Goal: Information Seeking & Learning: Learn about a topic

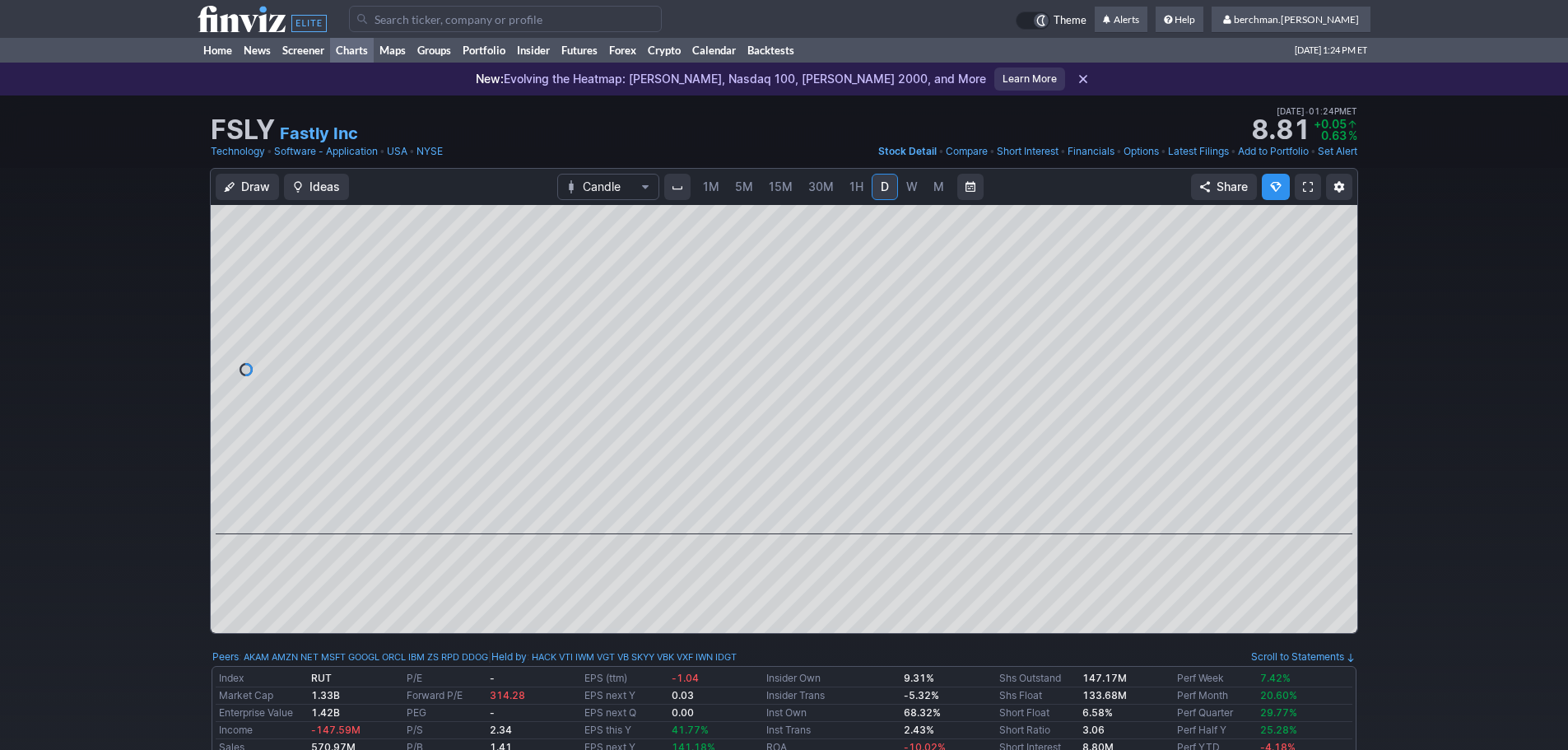
click at [345, 52] on link "Charts" at bounding box center [352, 50] width 44 height 25
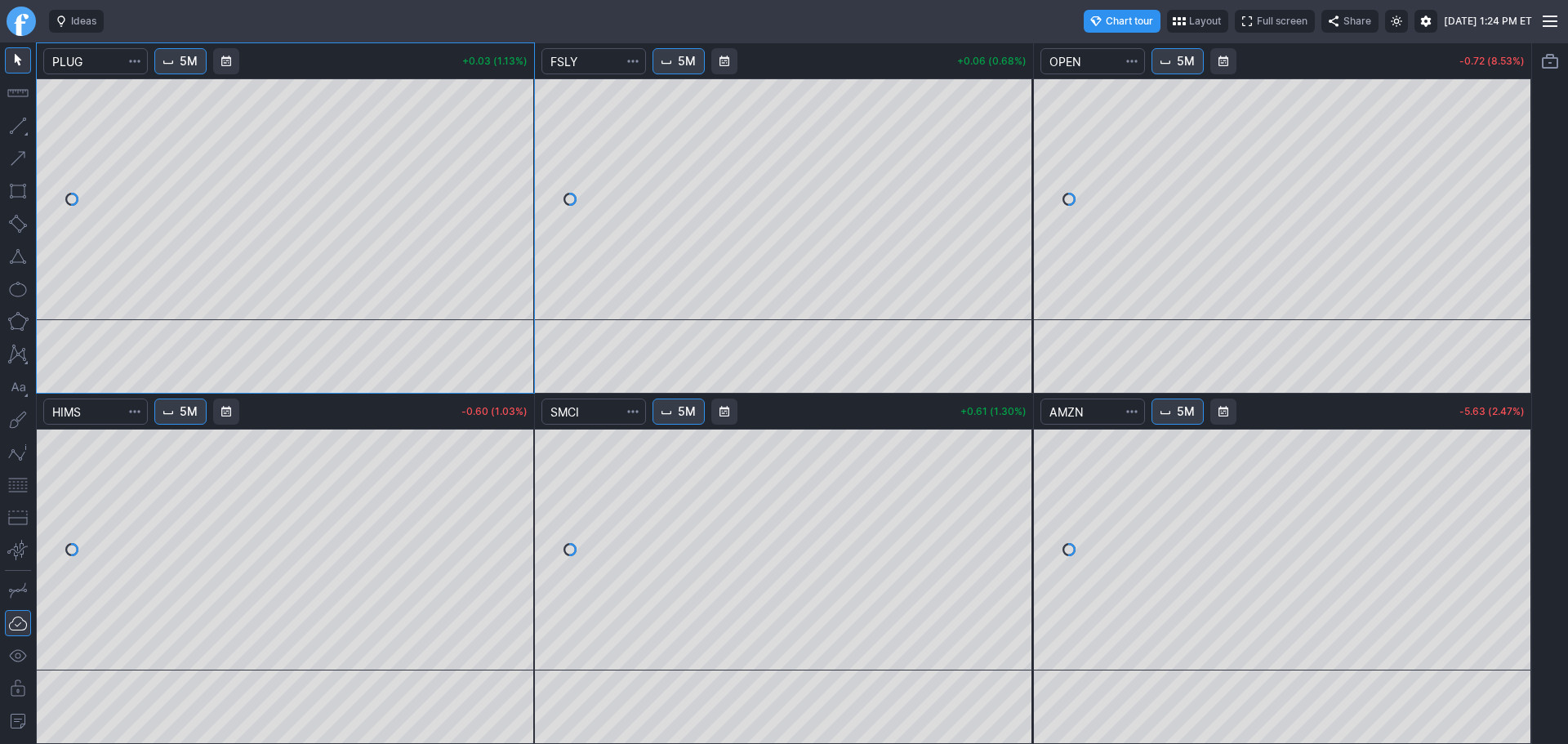
click at [21, 34] on link "Finviz.com" at bounding box center [21, 21] width 29 height 29
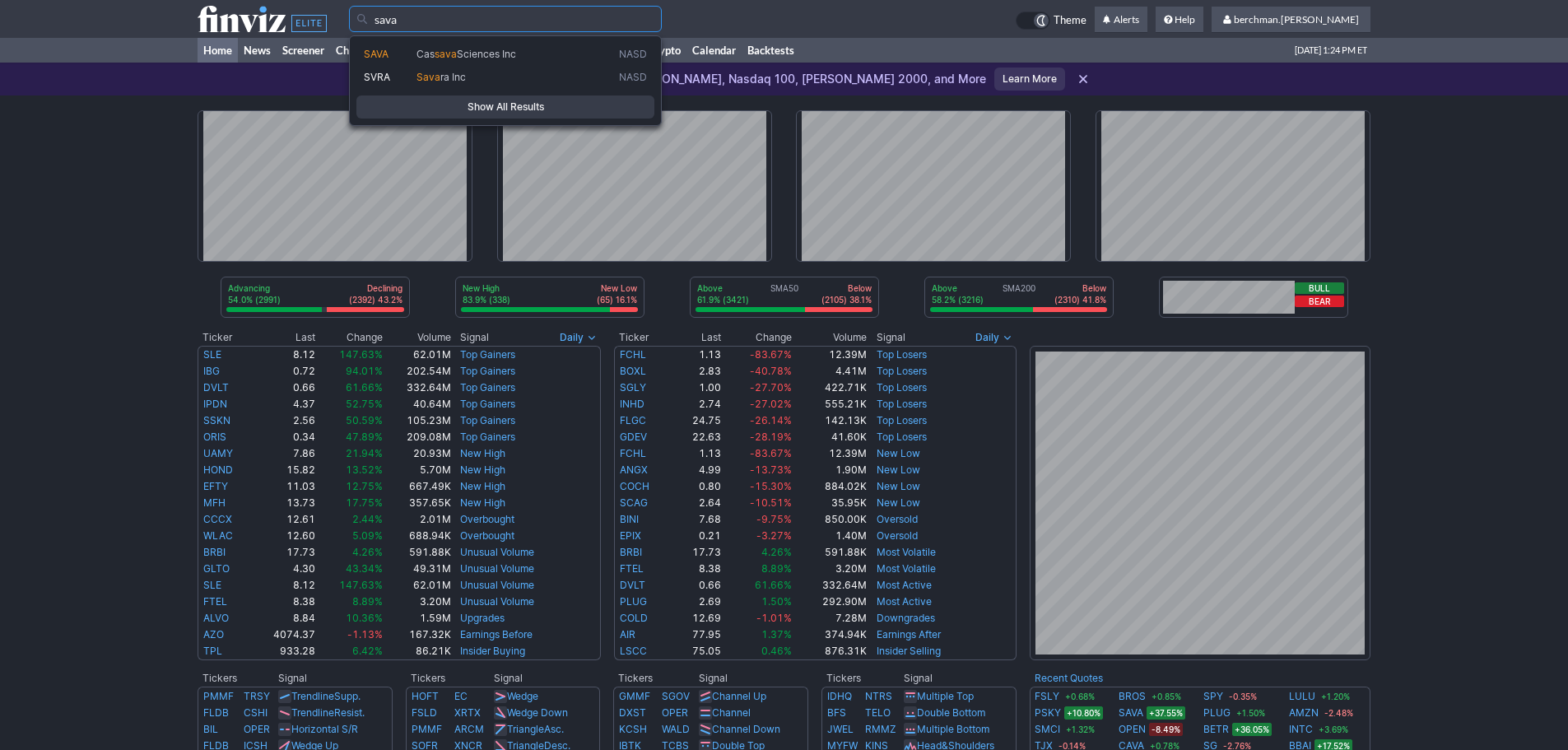
click at [371, 51] on span "SAVA" at bounding box center [375, 53] width 25 height 13
type input "SAVA"
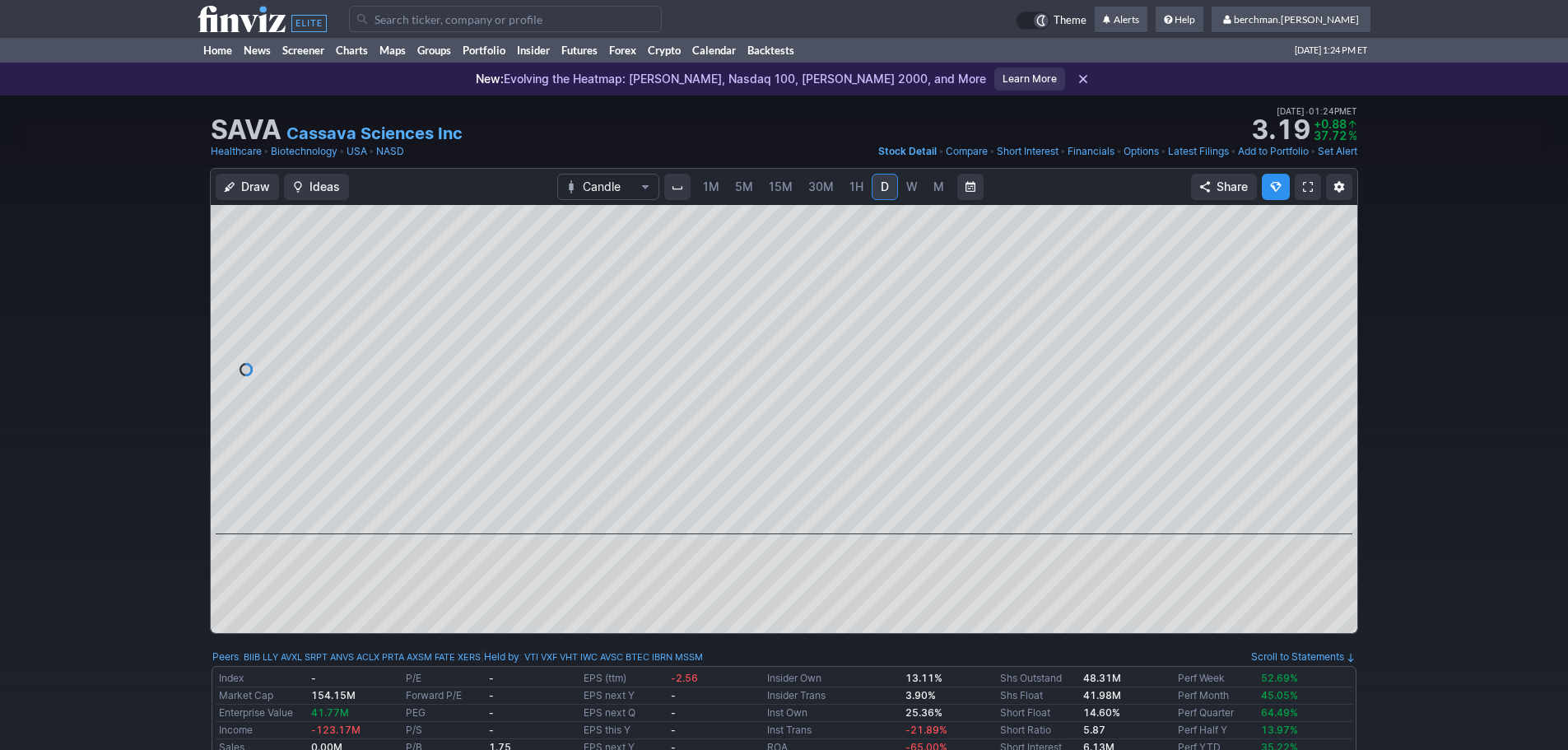
click at [746, 193] on span "5M" at bounding box center [744, 186] width 18 height 14
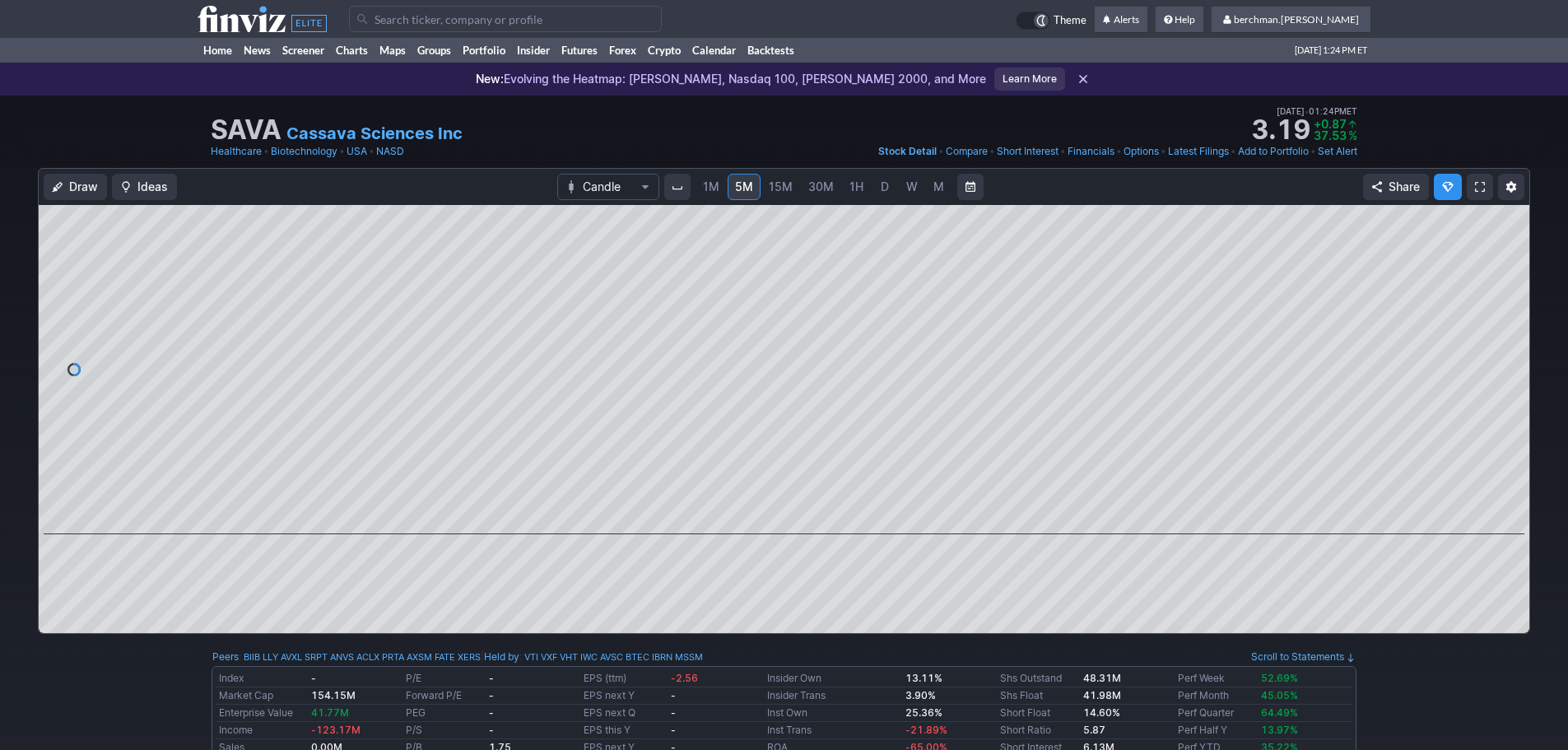
click at [882, 188] on span "D" at bounding box center [885, 186] width 8 height 14
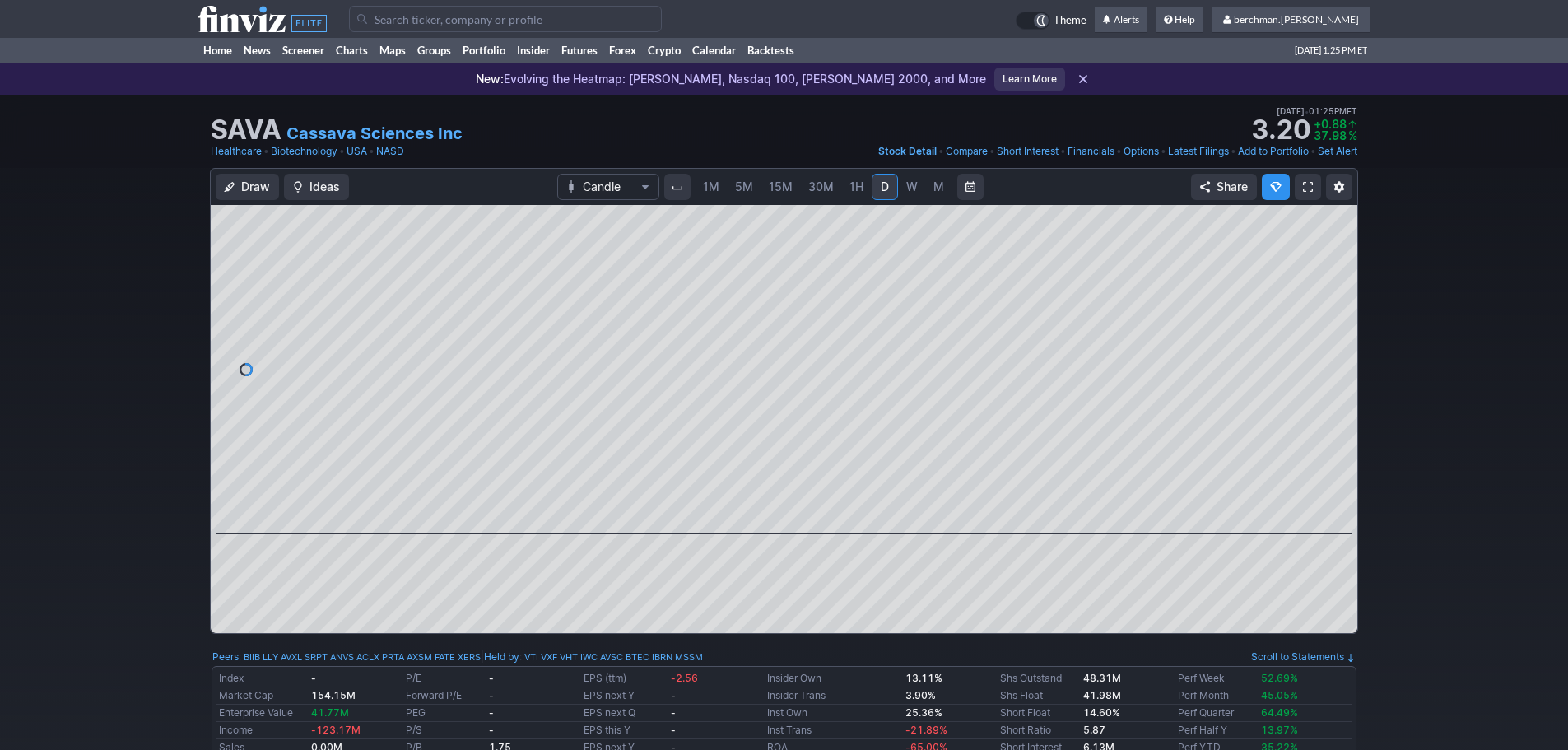
click at [442, 16] on input "Search" at bounding box center [505, 19] width 313 height 26
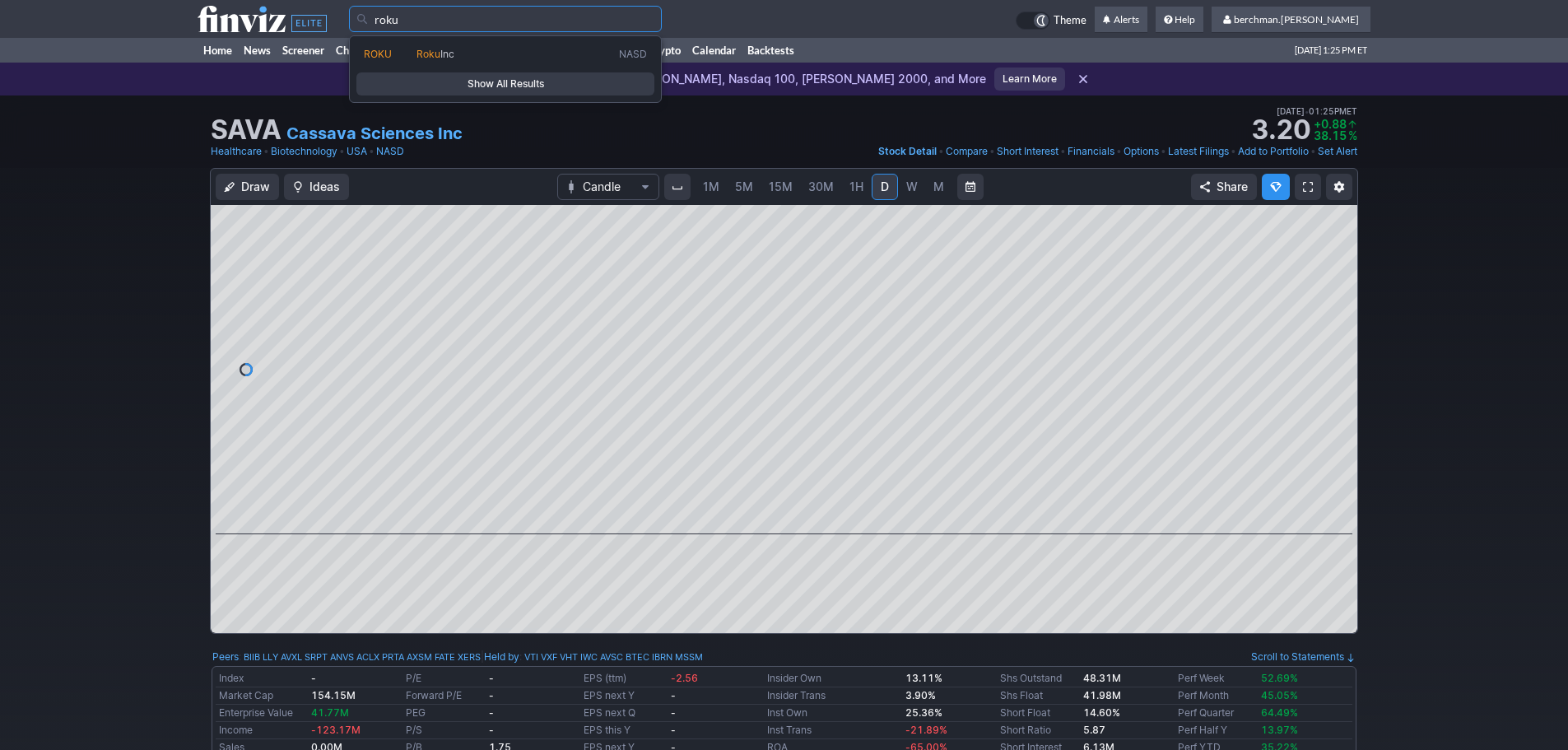
click at [454, 43] on link "ROKU Roku Inc NASD" at bounding box center [505, 54] width 298 height 23
type input "ROKU"
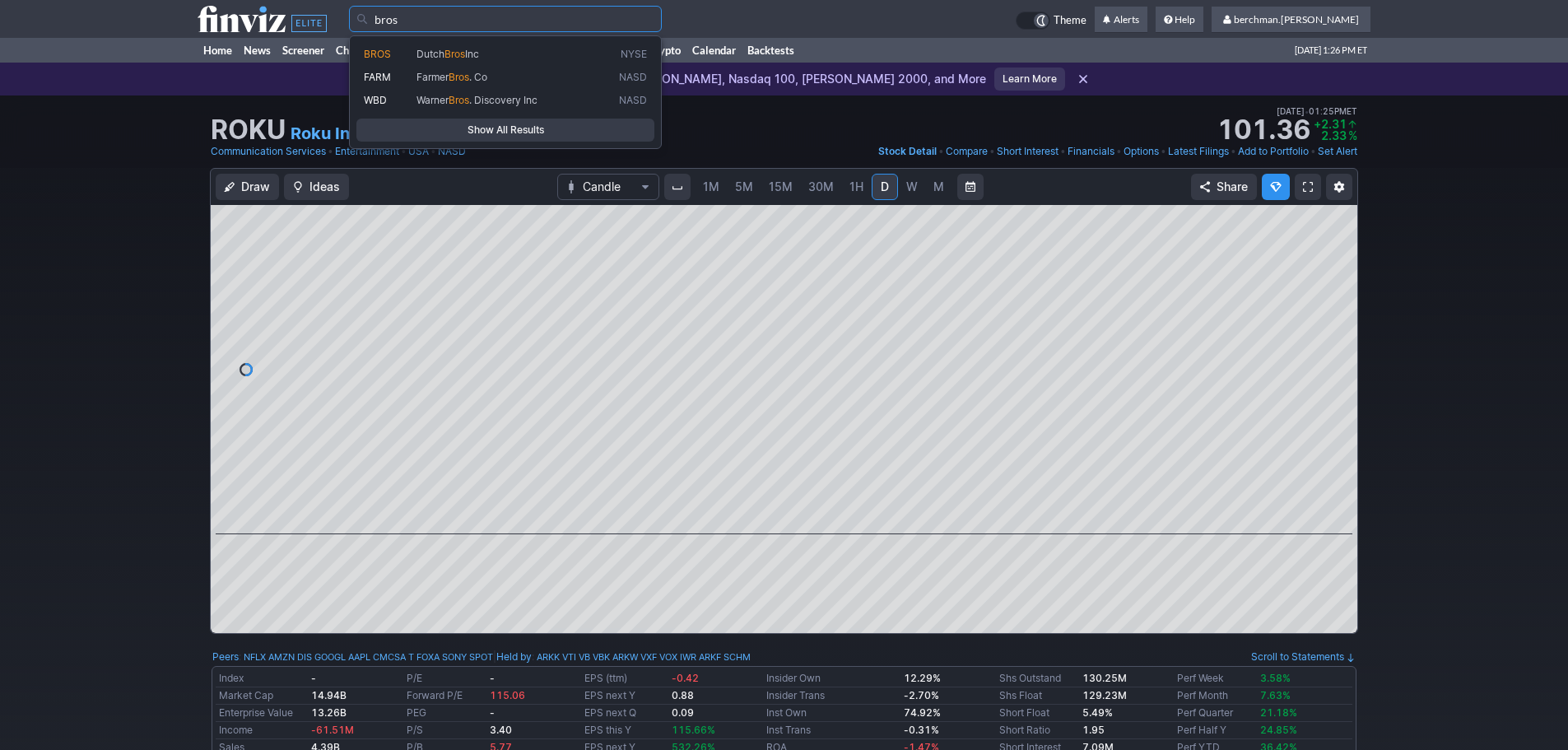
click at [471, 62] on link "BROS Dutch Bros Inc NYSE" at bounding box center [505, 54] width 298 height 23
type input "BROS"
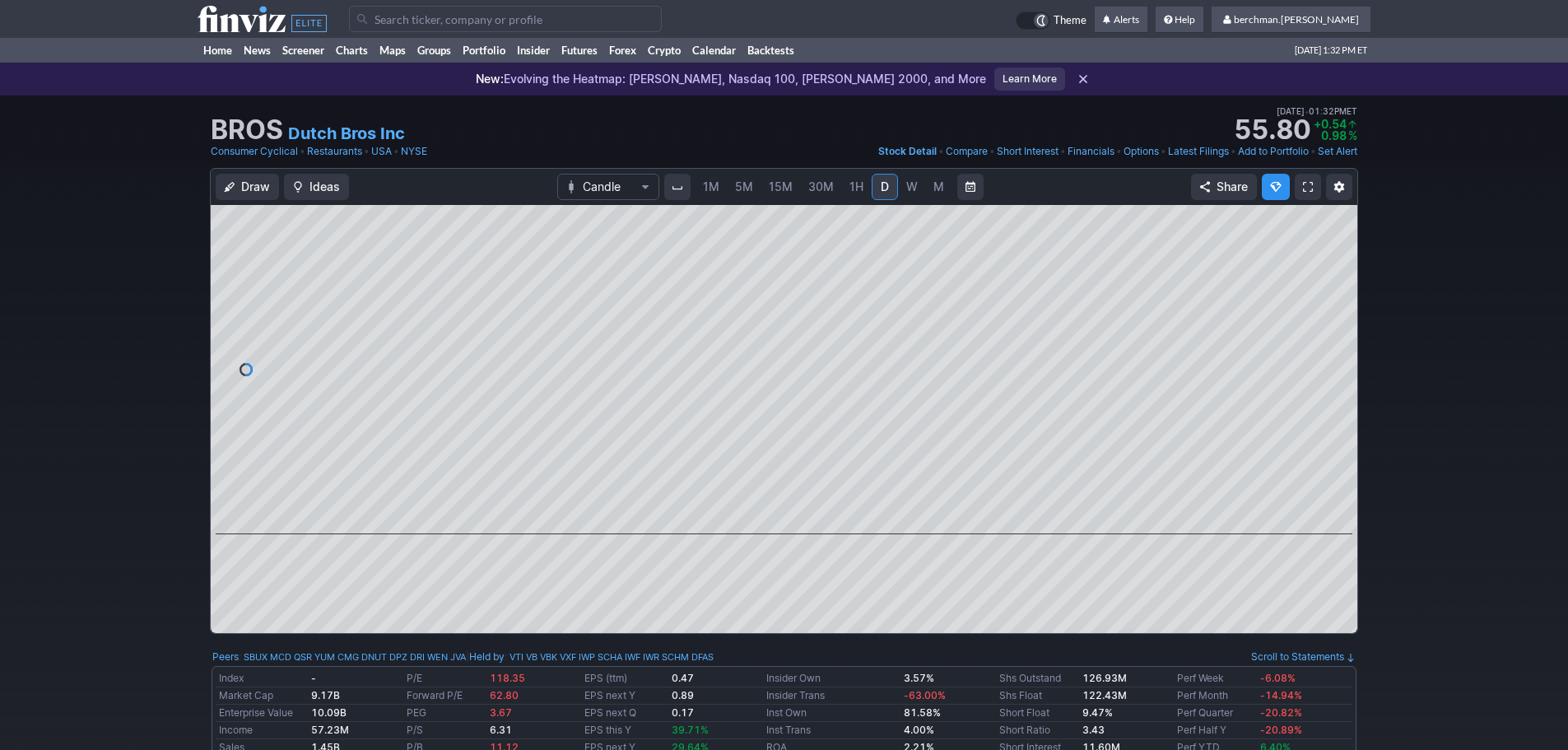
click at [747, 202] on div "1M 5M 15M 30M 1H D W M" at bounding box center [824, 187] width 323 height 33
click at [750, 188] on span "5M" at bounding box center [744, 186] width 18 height 14
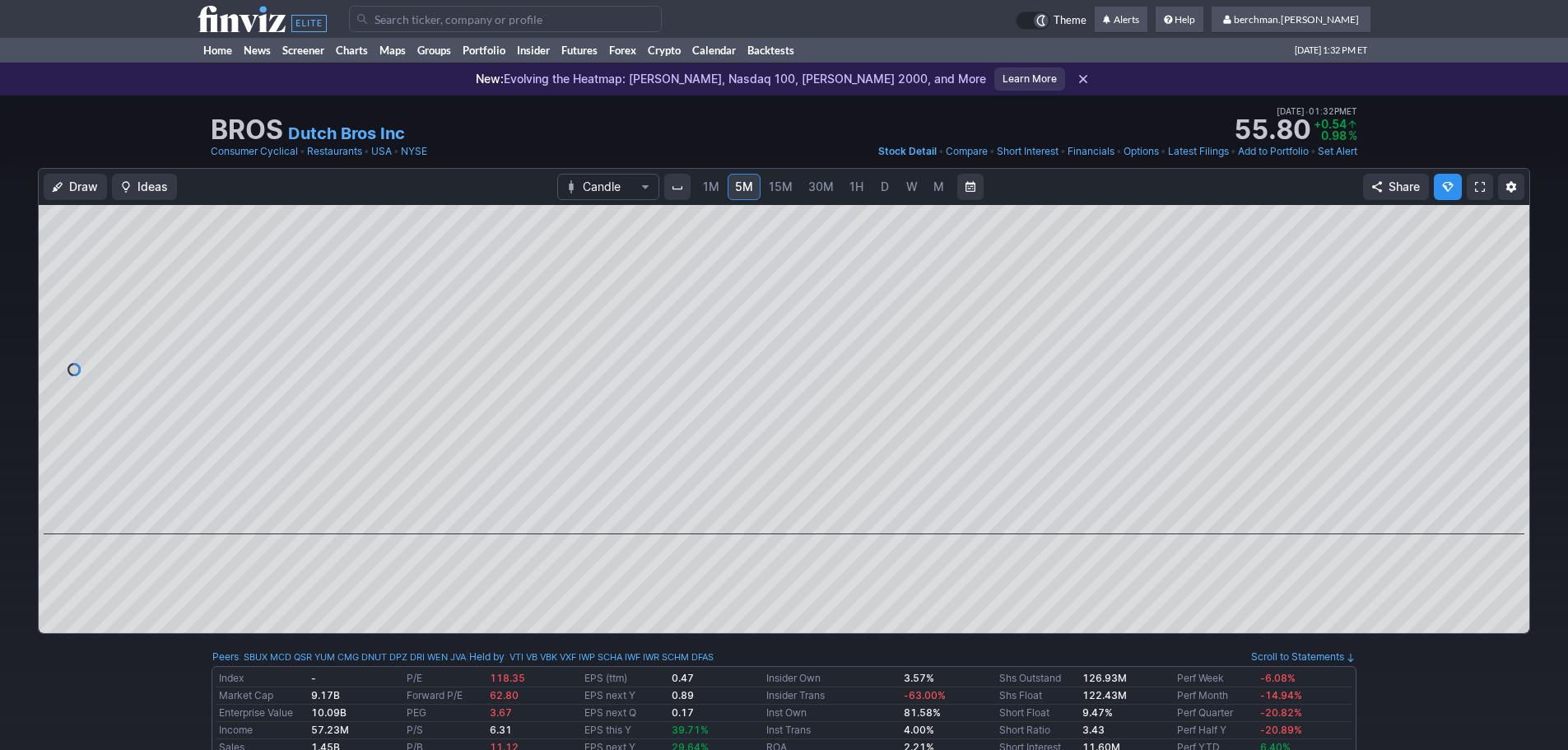
click at [893, 193] on link "D" at bounding box center [884, 186] width 26 height 26
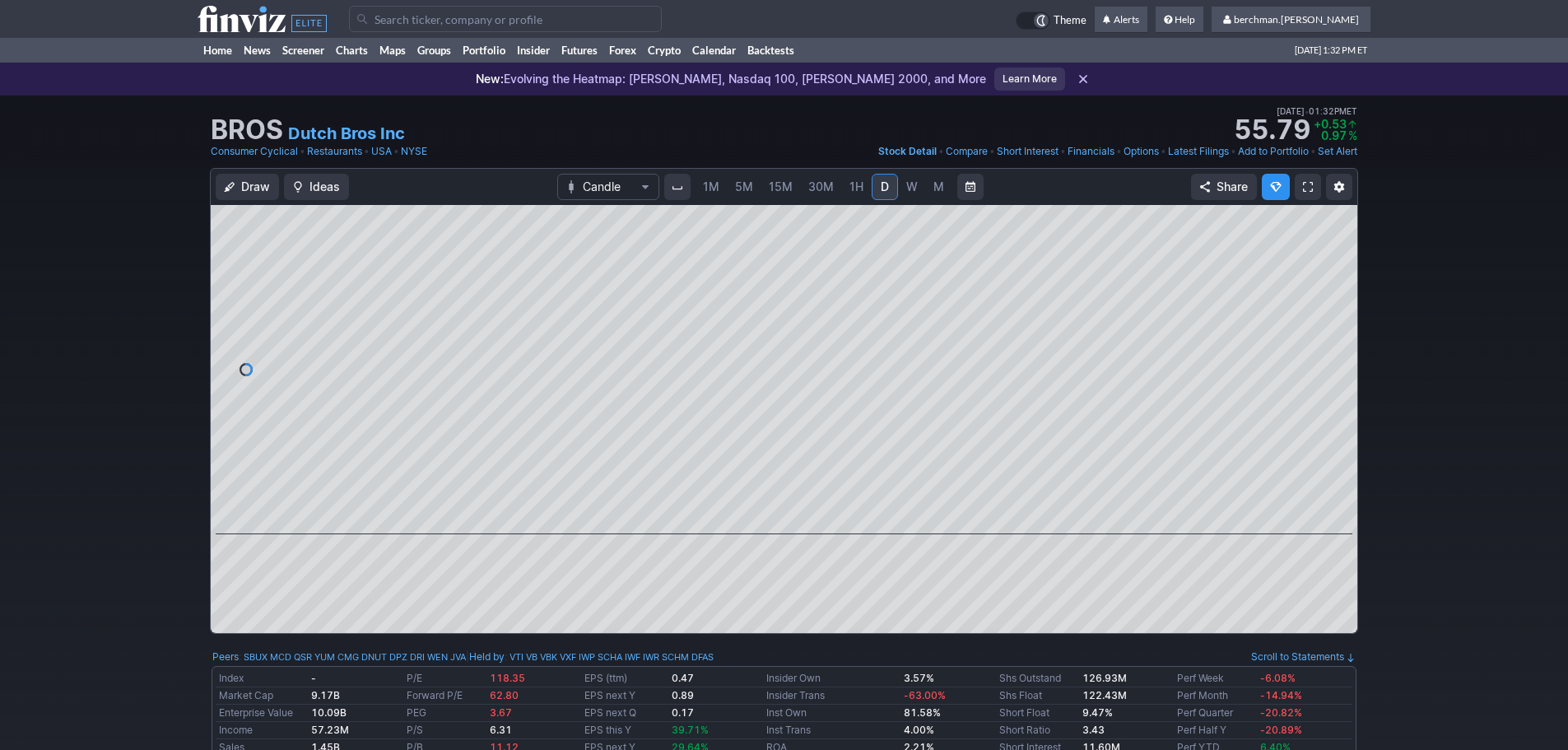
click at [915, 188] on span "W" at bounding box center [912, 186] width 12 height 14
click at [882, 186] on span "D" at bounding box center [885, 186] width 8 height 14
click at [500, 22] on input "Search" at bounding box center [505, 19] width 313 height 26
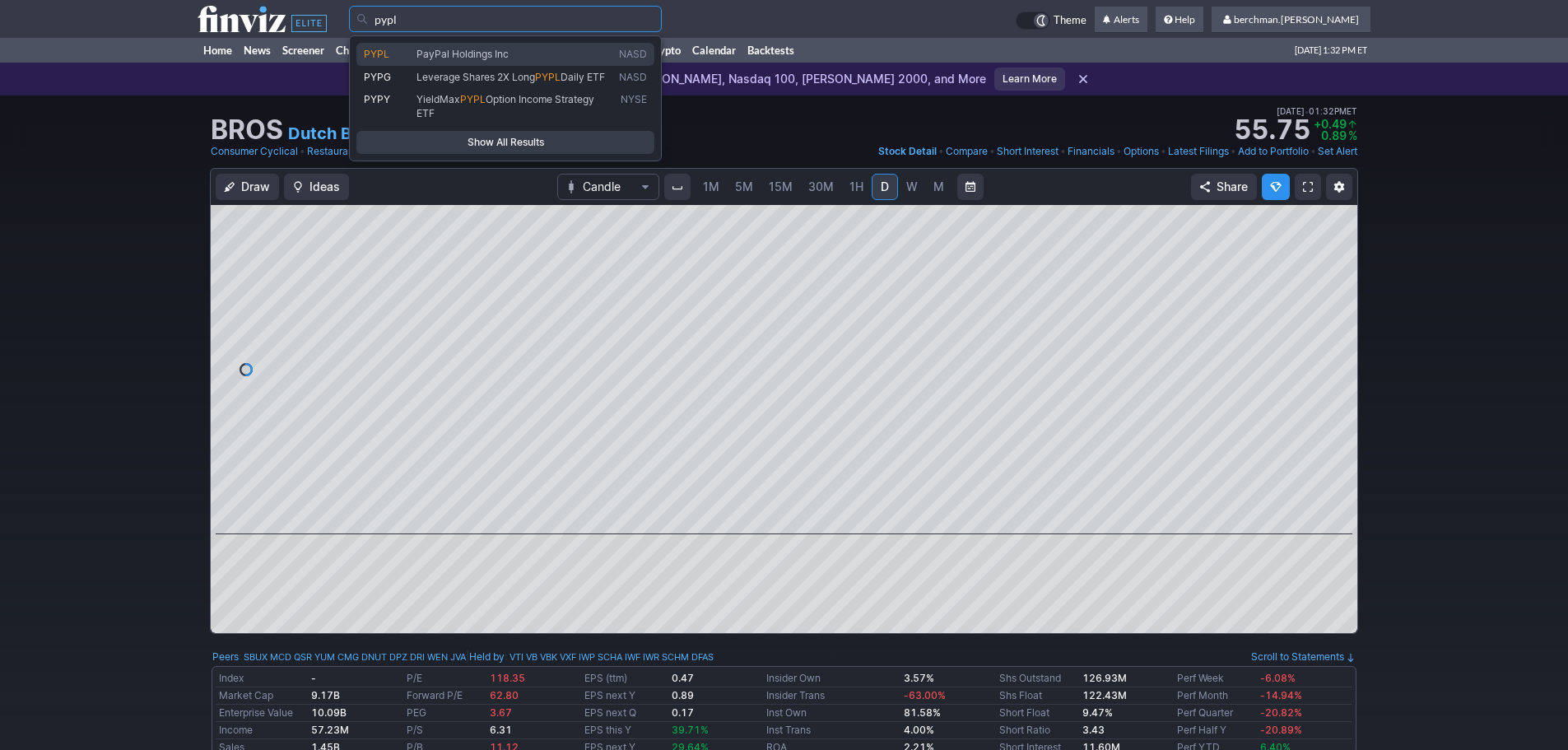
click at [486, 56] on span "PayPal Holdings Inc" at bounding box center [462, 53] width 92 height 13
type input "PYPL"
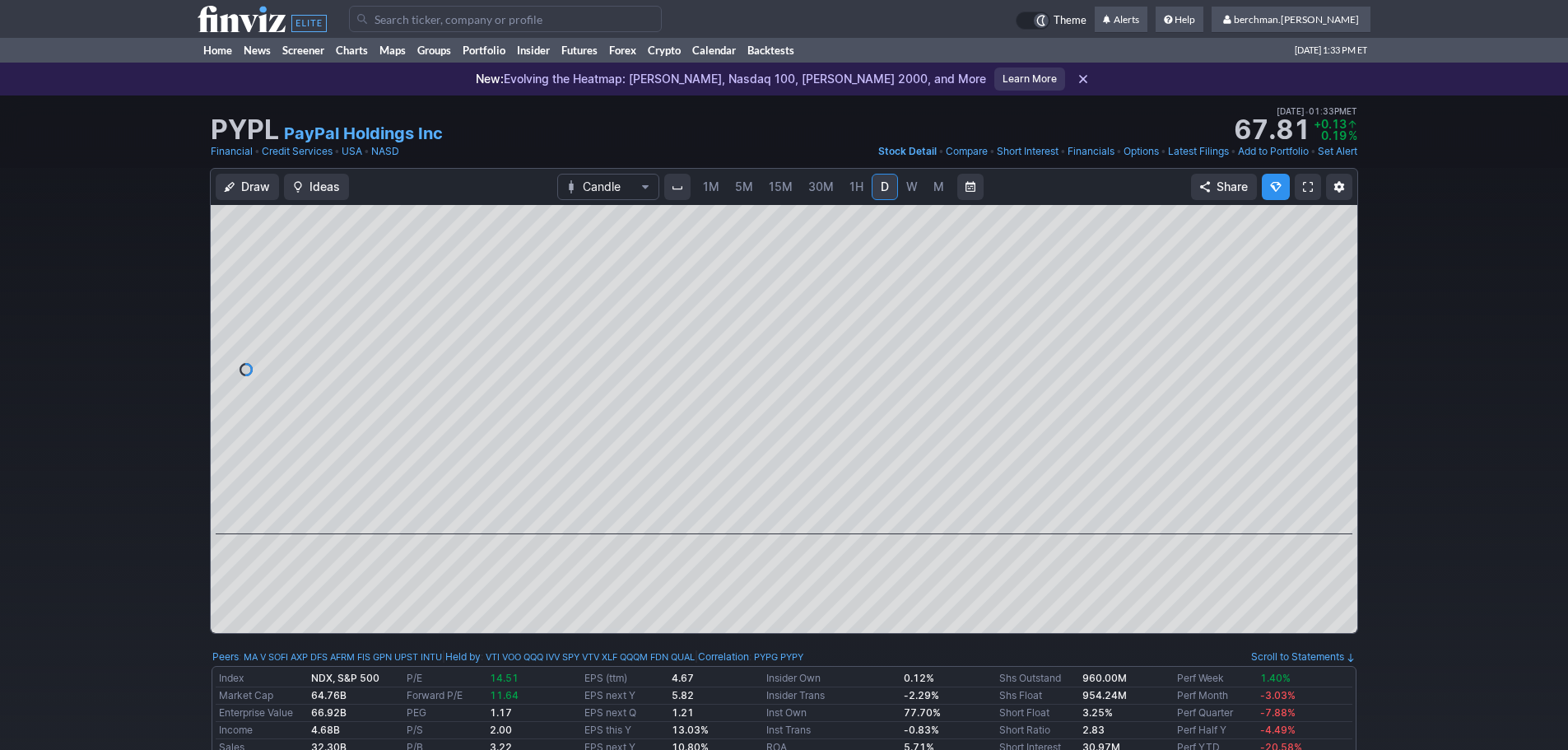
click at [456, 19] on input "Search" at bounding box center [505, 19] width 313 height 26
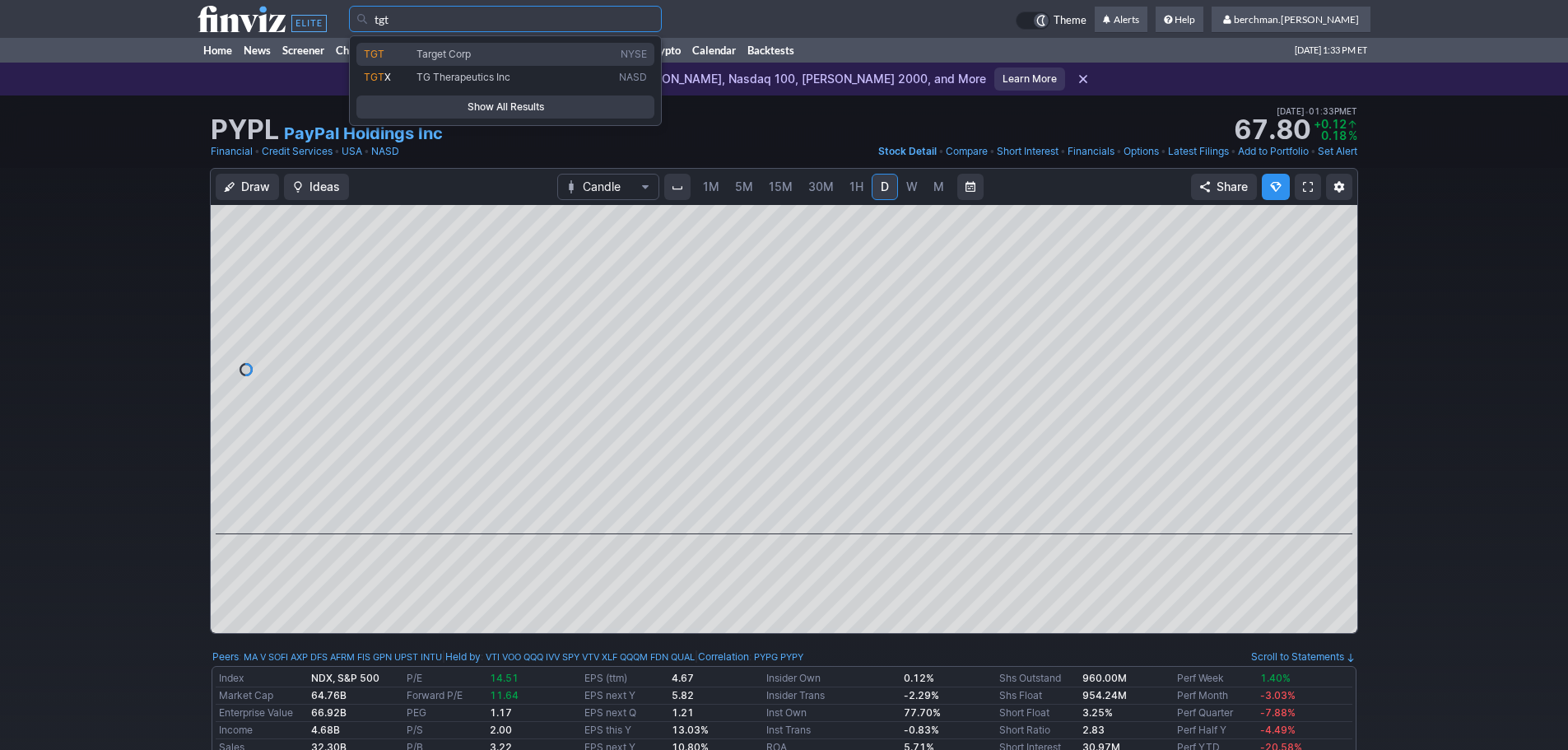
click at [461, 47] on span "Target Corp" at bounding box center [444, 53] width 54 height 13
type input "TGT"
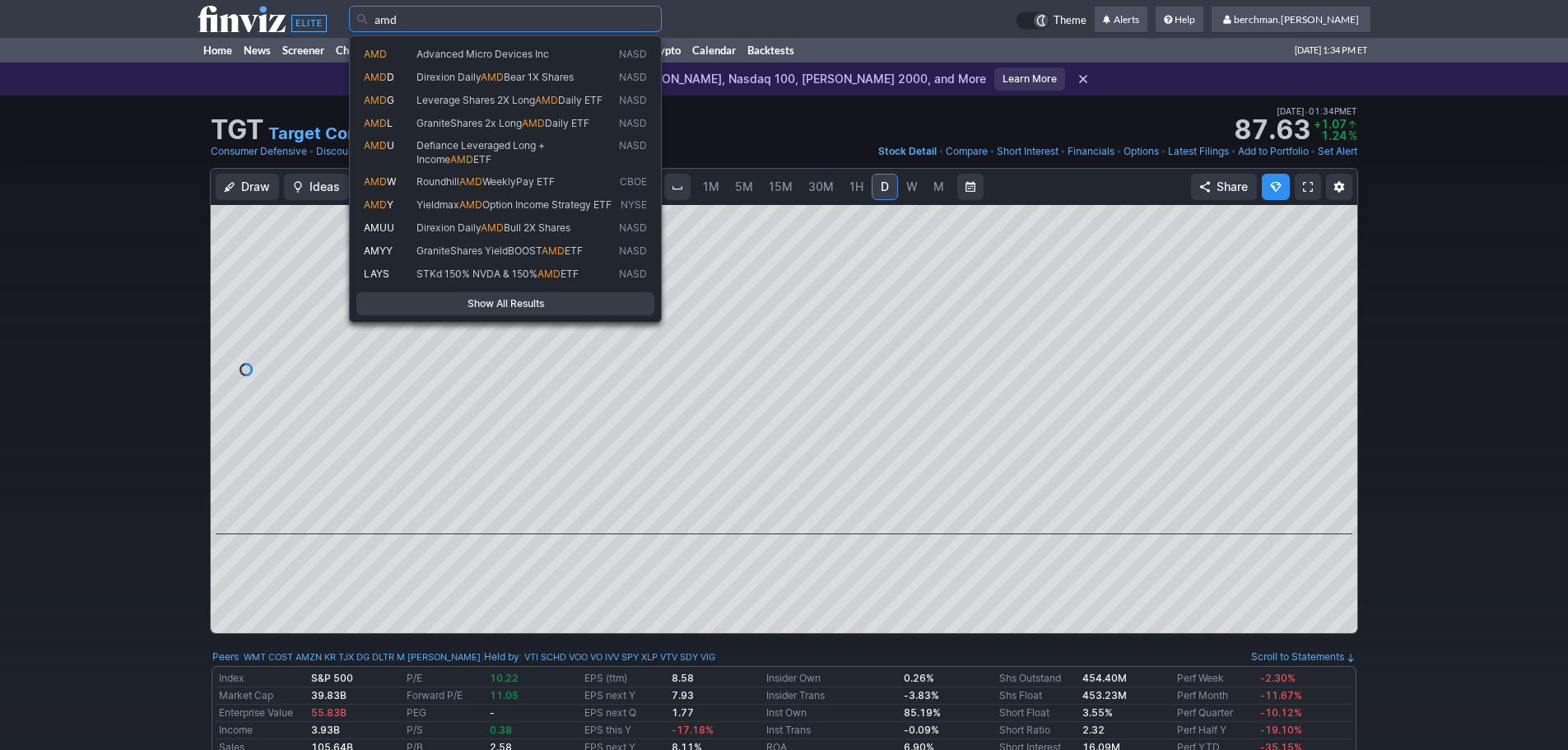
click at [471, 47] on span "Advanced Micro Devices Inc" at bounding box center [483, 53] width 133 height 13
type input "AMD"
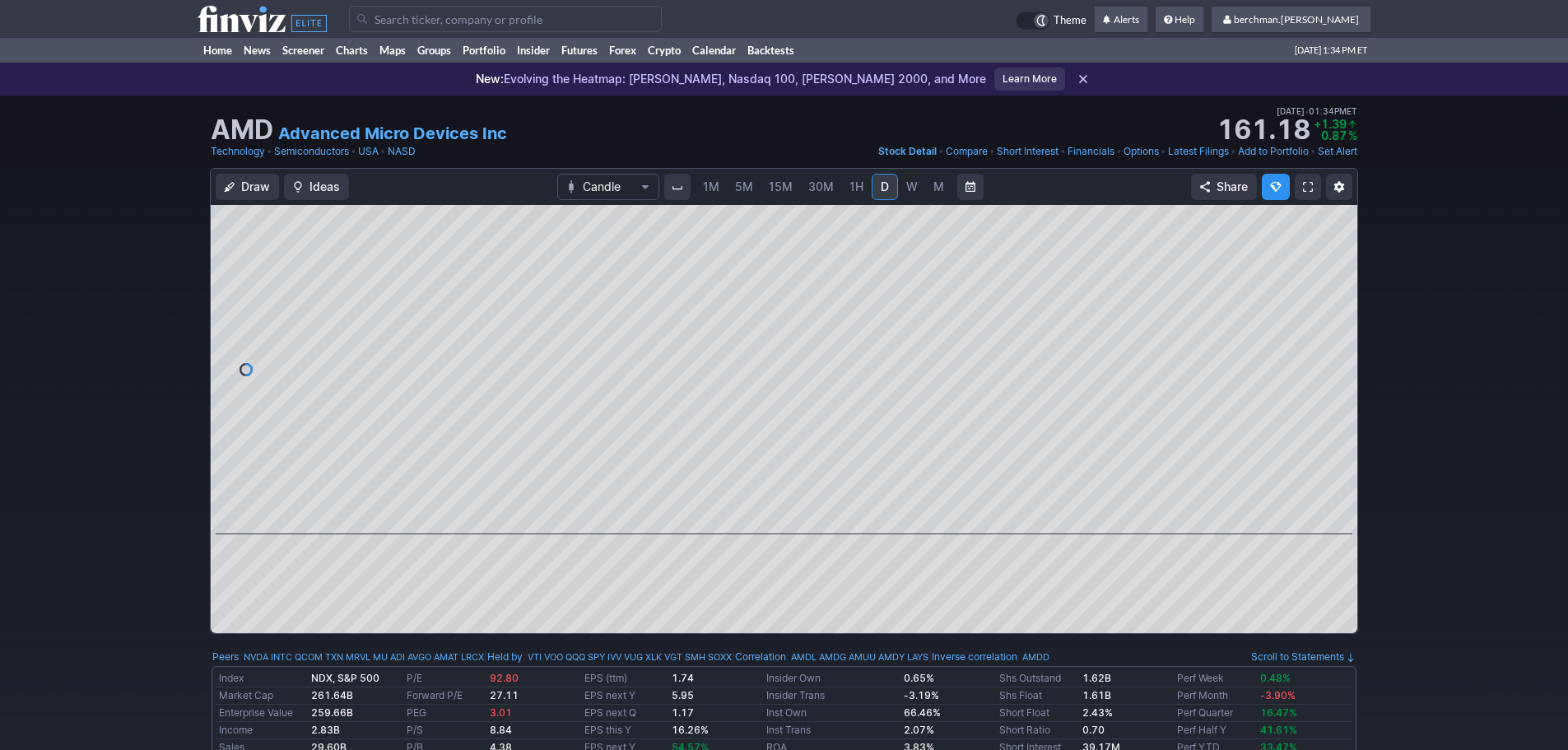
click at [749, 188] on span "5M" at bounding box center [744, 186] width 18 height 14
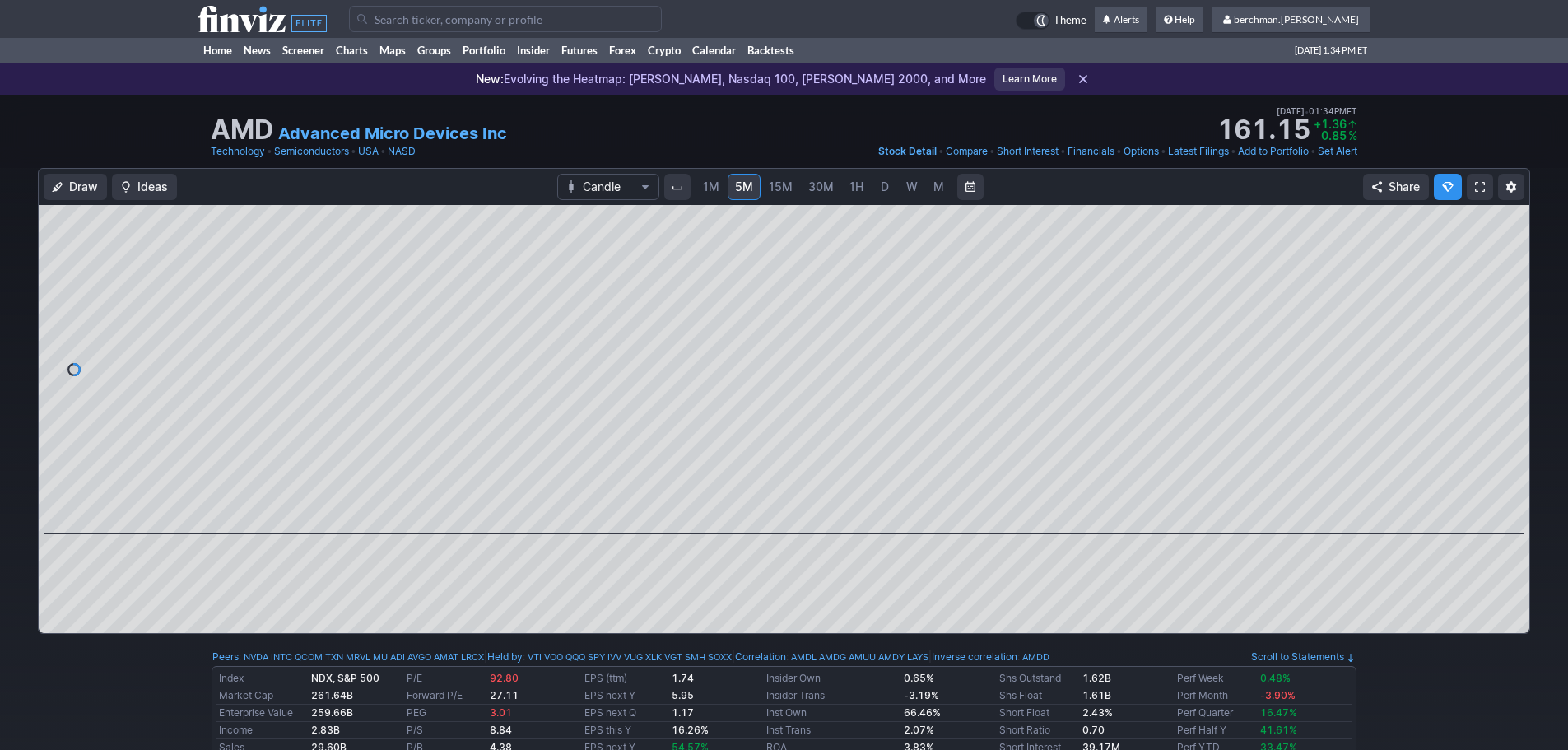
click at [607, 13] on input "Search" at bounding box center [505, 19] width 313 height 26
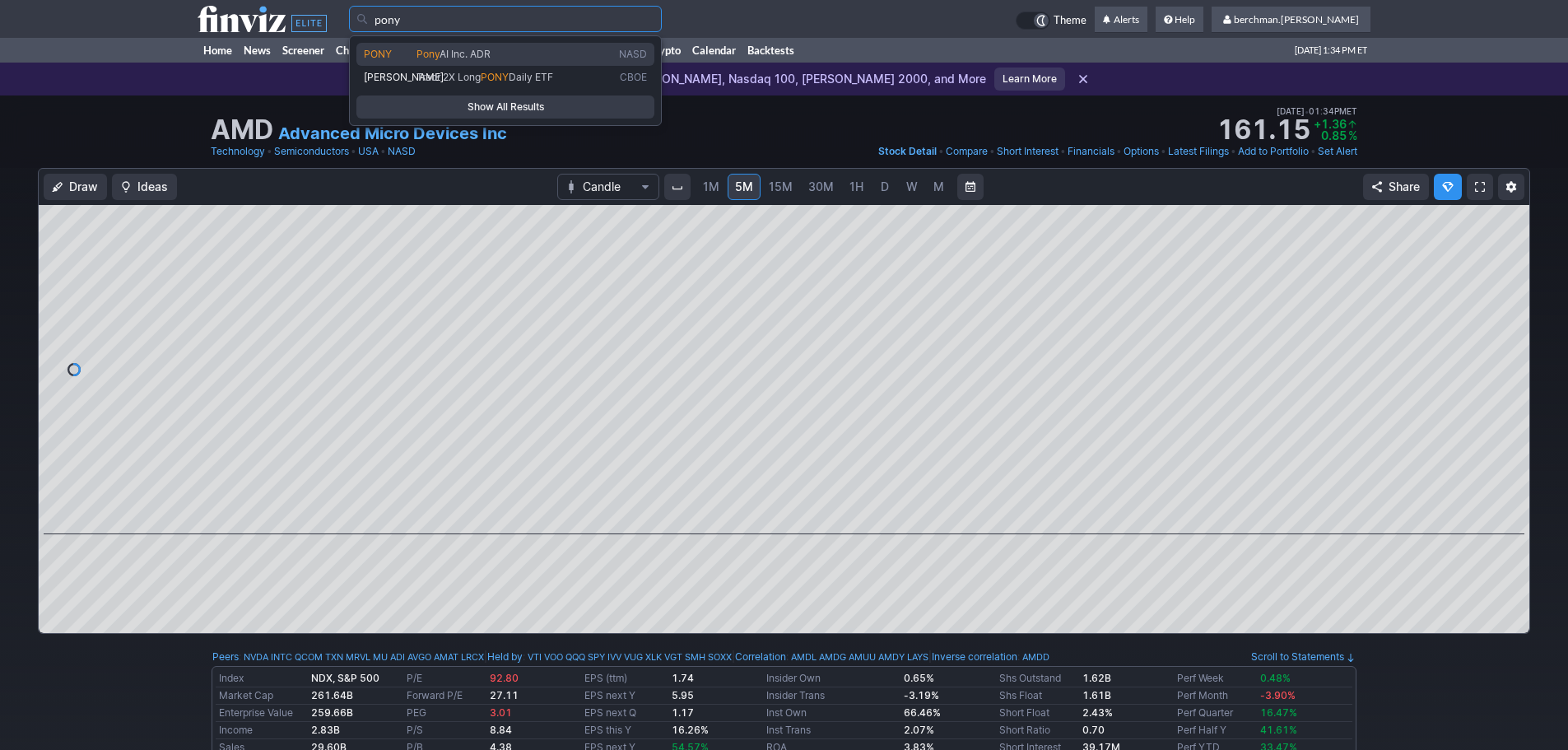
click at [524, 47] on span "Pony AI Inc. ADR" at bounding box center [515, 54] width 203 height 14
type input "PONY"
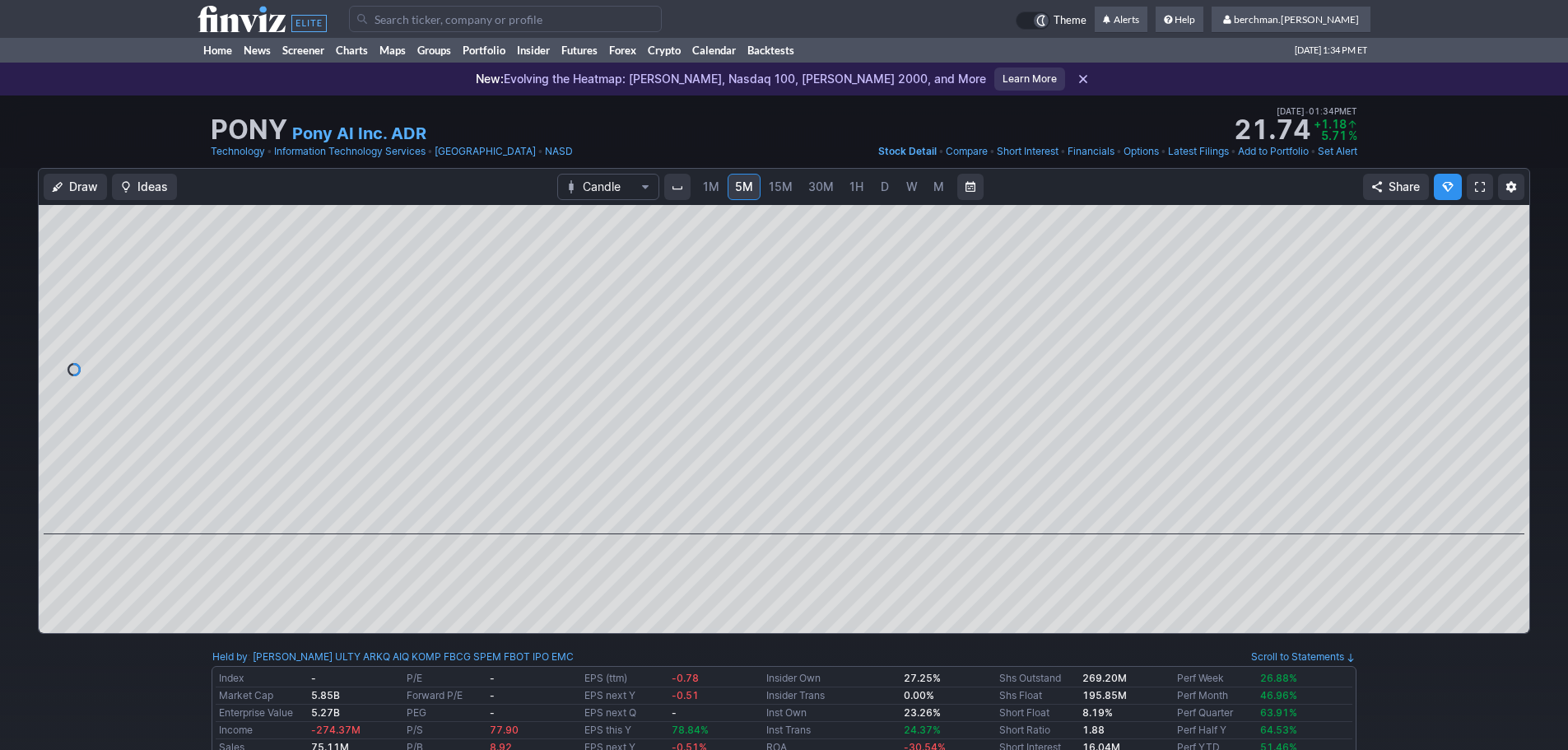
click at [884, 185] on span "D" at bounding box center [885, 186] width 8 height 14
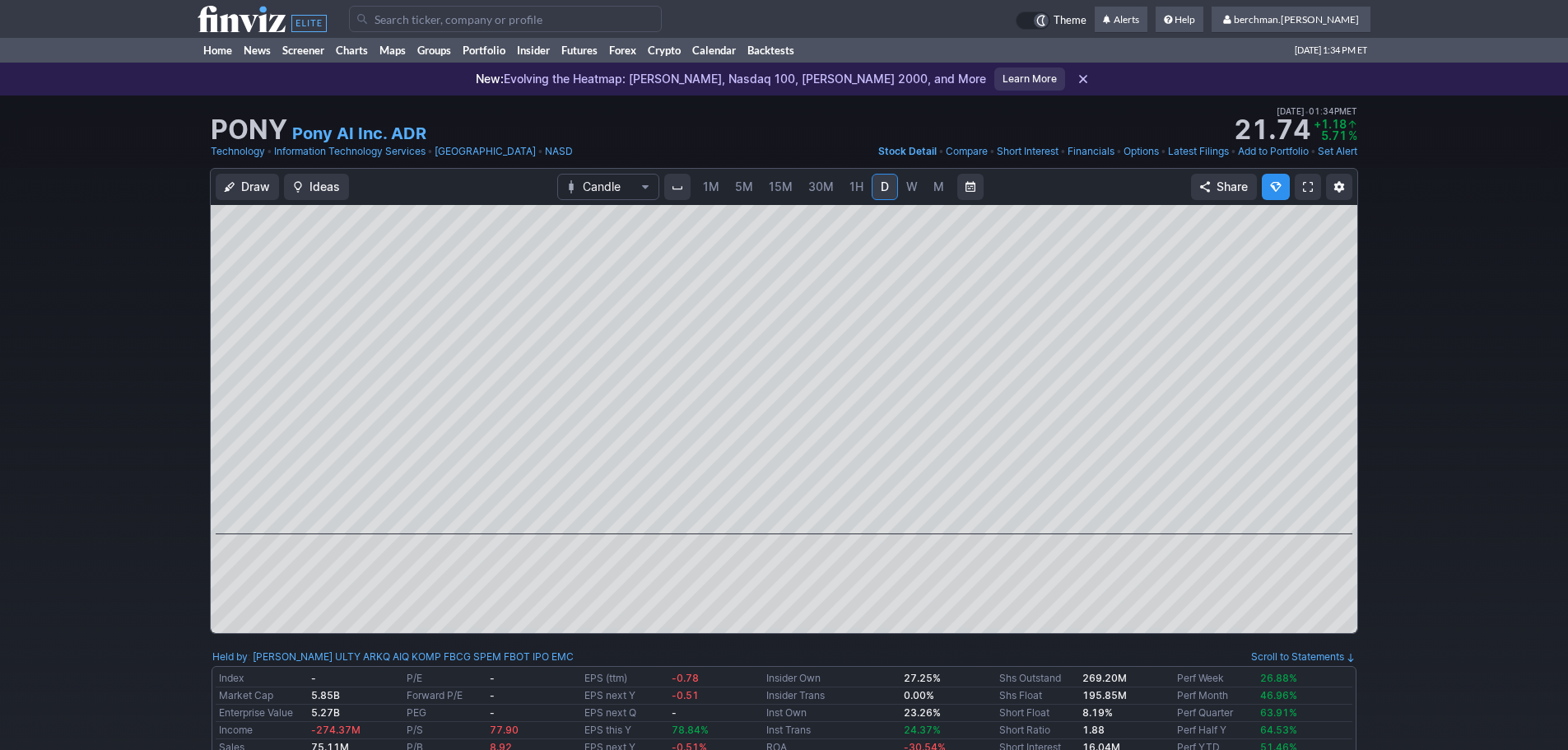
click at [484, 25] on input "Search" at bounding box center [505, 19] width 313 height 26
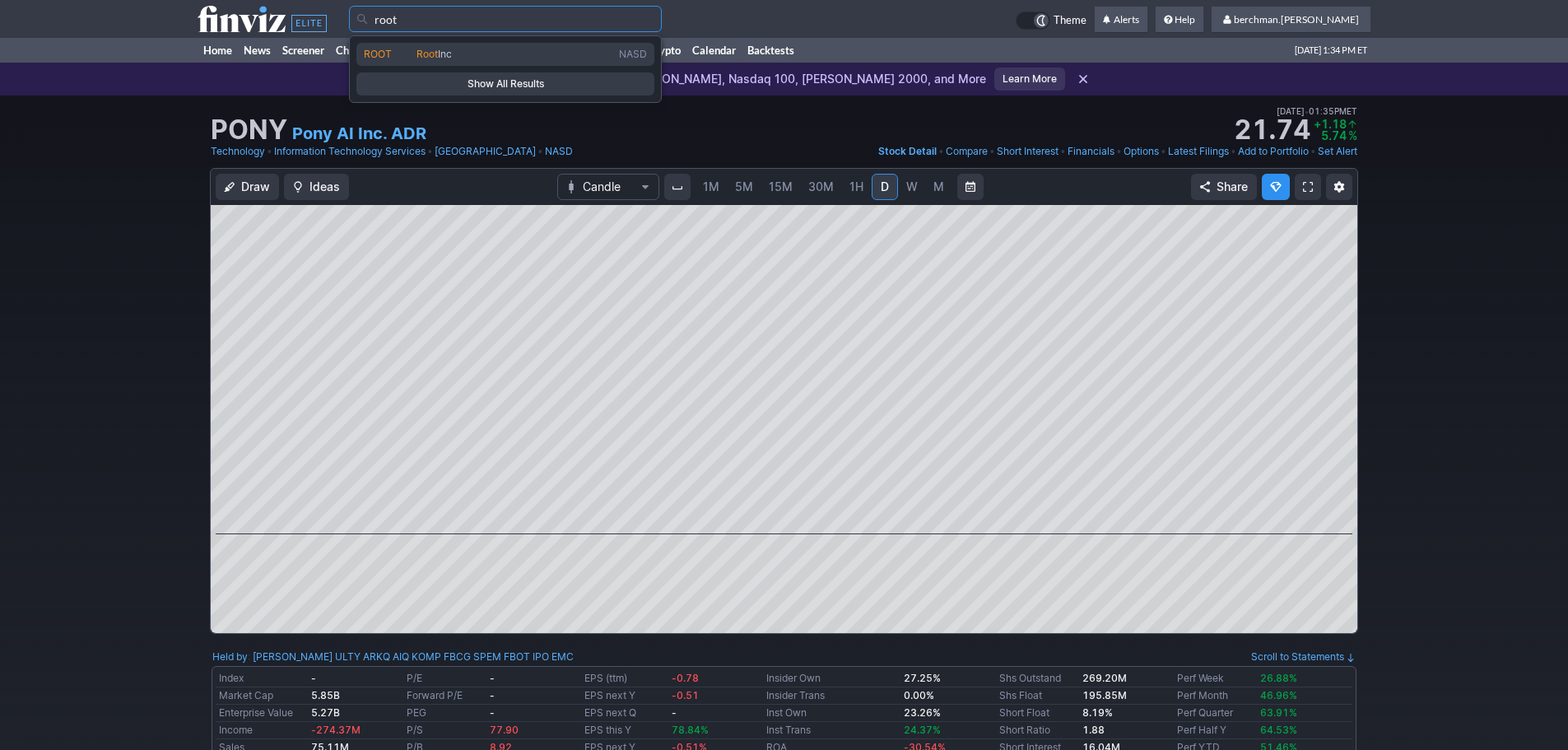
click at [495, 51] on span "Root Inc" at bounding box center [515, 54] width 203 height 14
type input "ROOT"
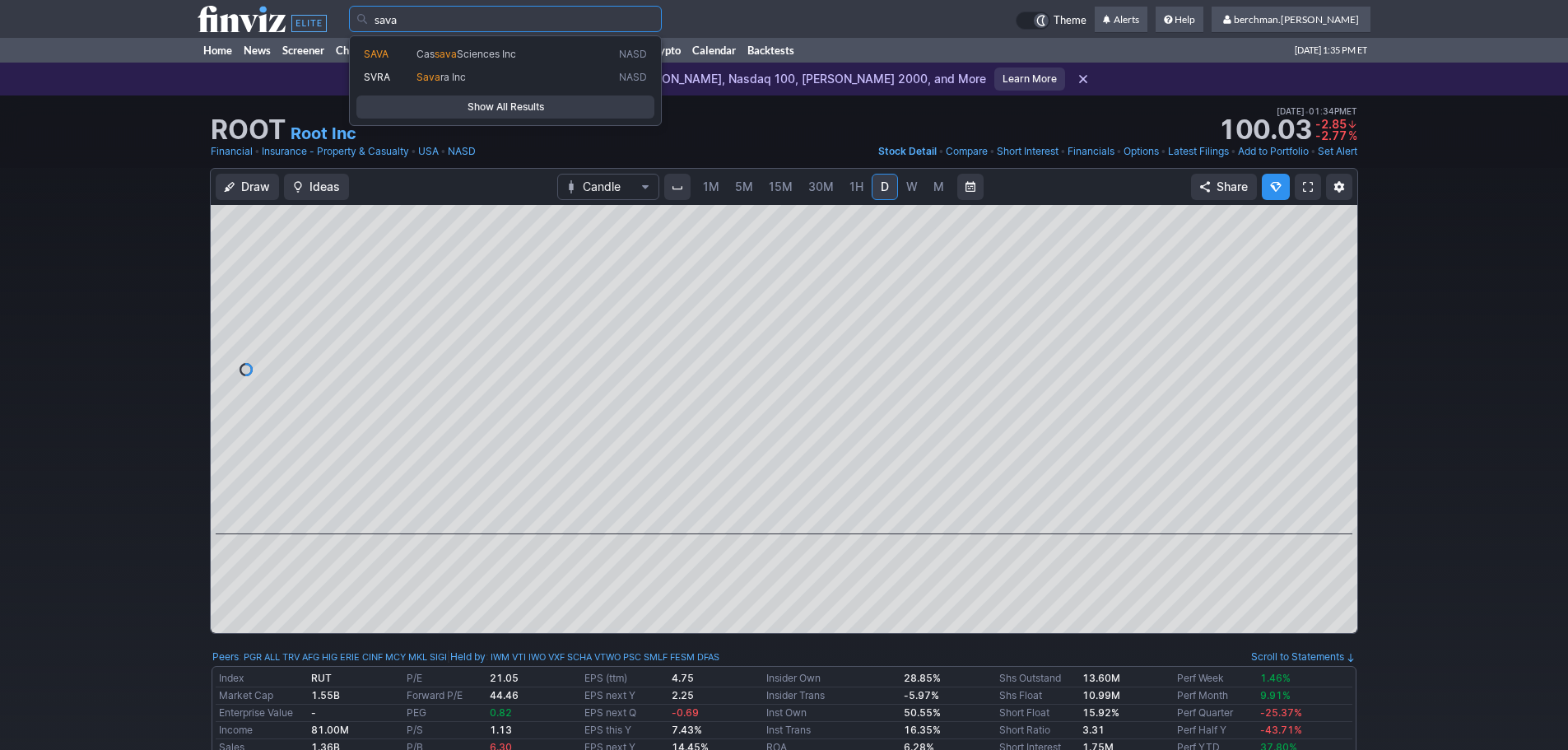
click at [456, 45] on link "SAVA Cas sava Sciences Inc NASD" at bounding box center [505, 54] width 298 height 23
type input "SAVA"
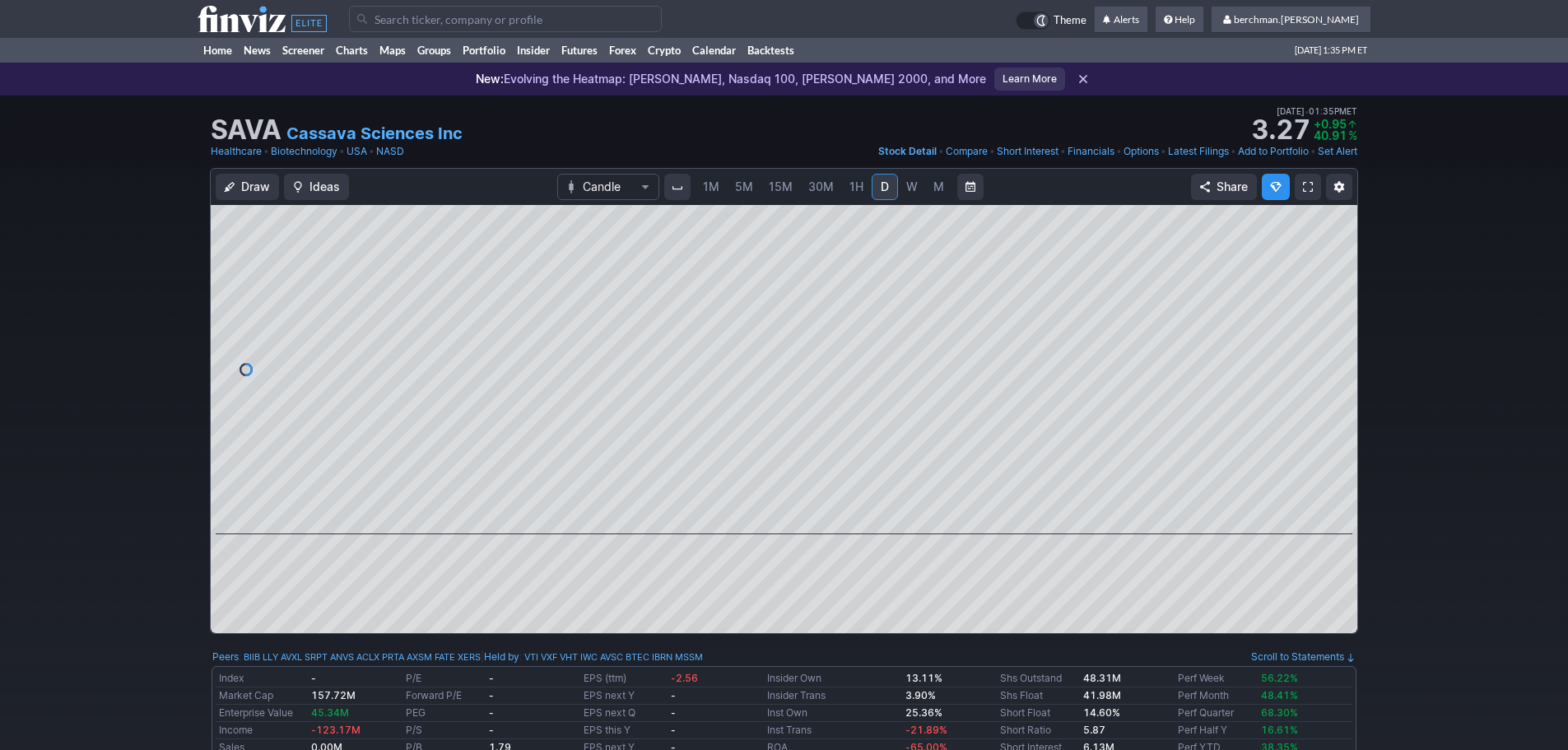
click at [732, 189] on link "5M" at bounding box center [744, 186] width 33 height 26
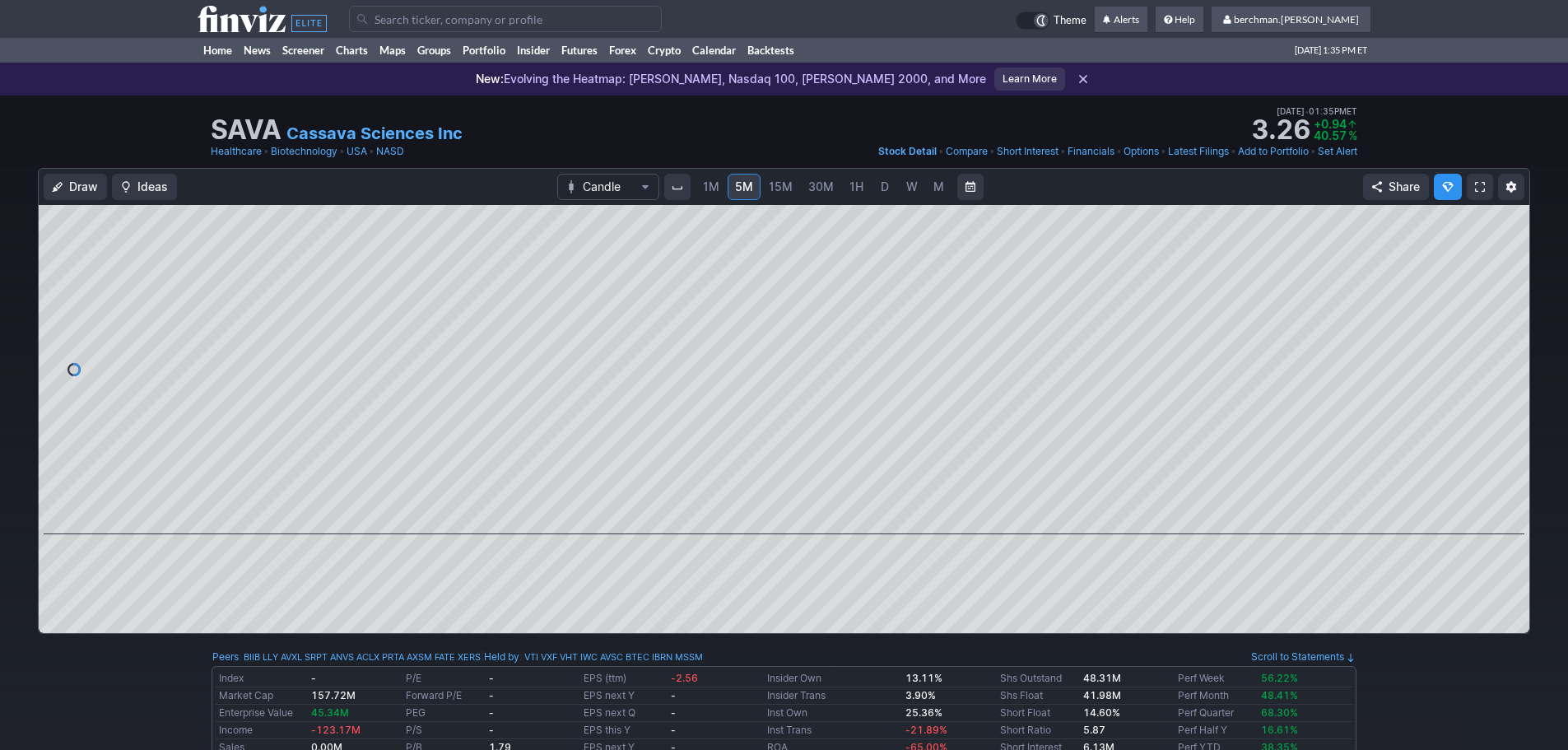
click at [888, 186] on span "D" at bounding box center [885, 186] width 12 height 16
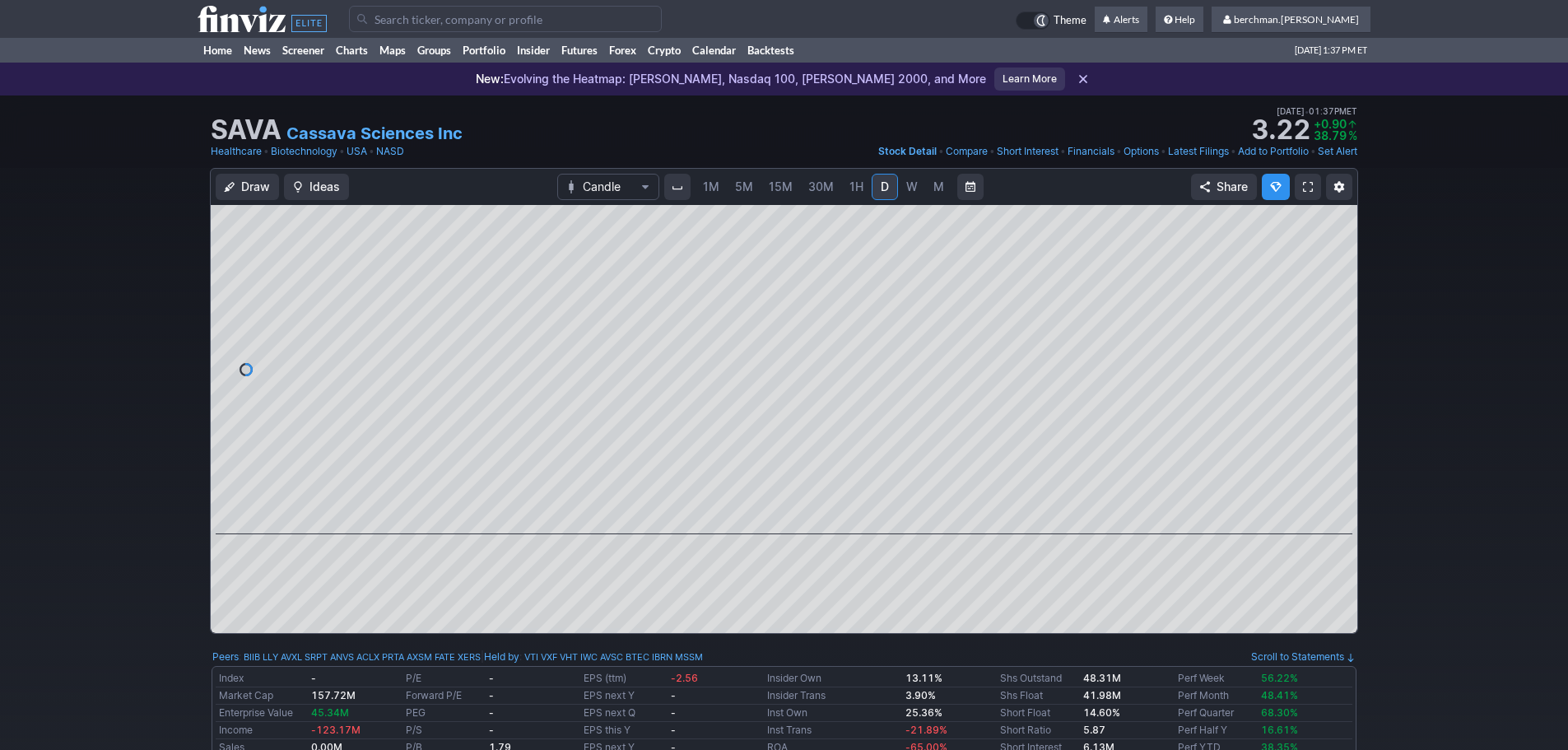
click at [754, 185] on link "5M" at bounding box center [744, 186] width 33 height 26
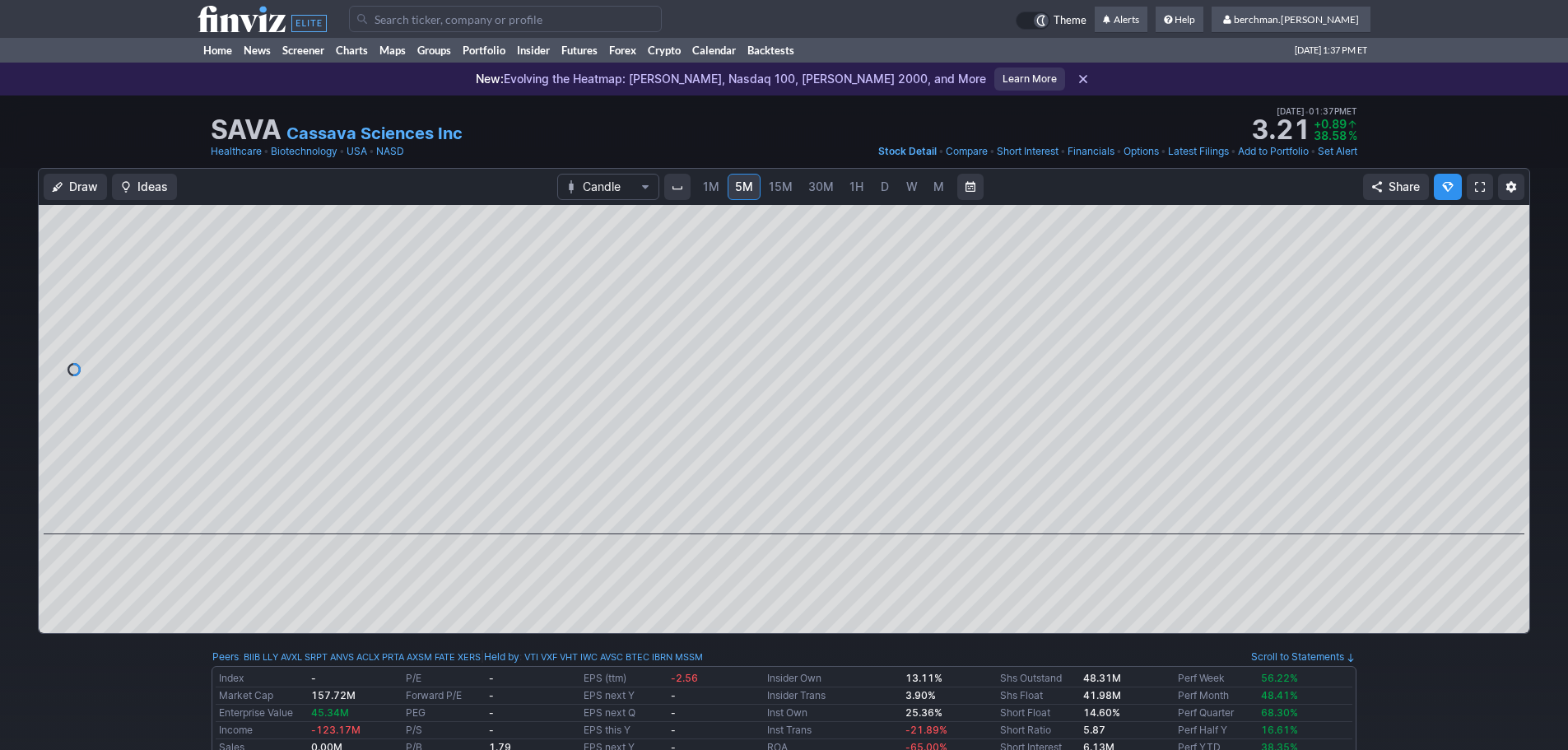
click at [876, 181] on link "D" at bounding box center [884, 186] width 26 height 26
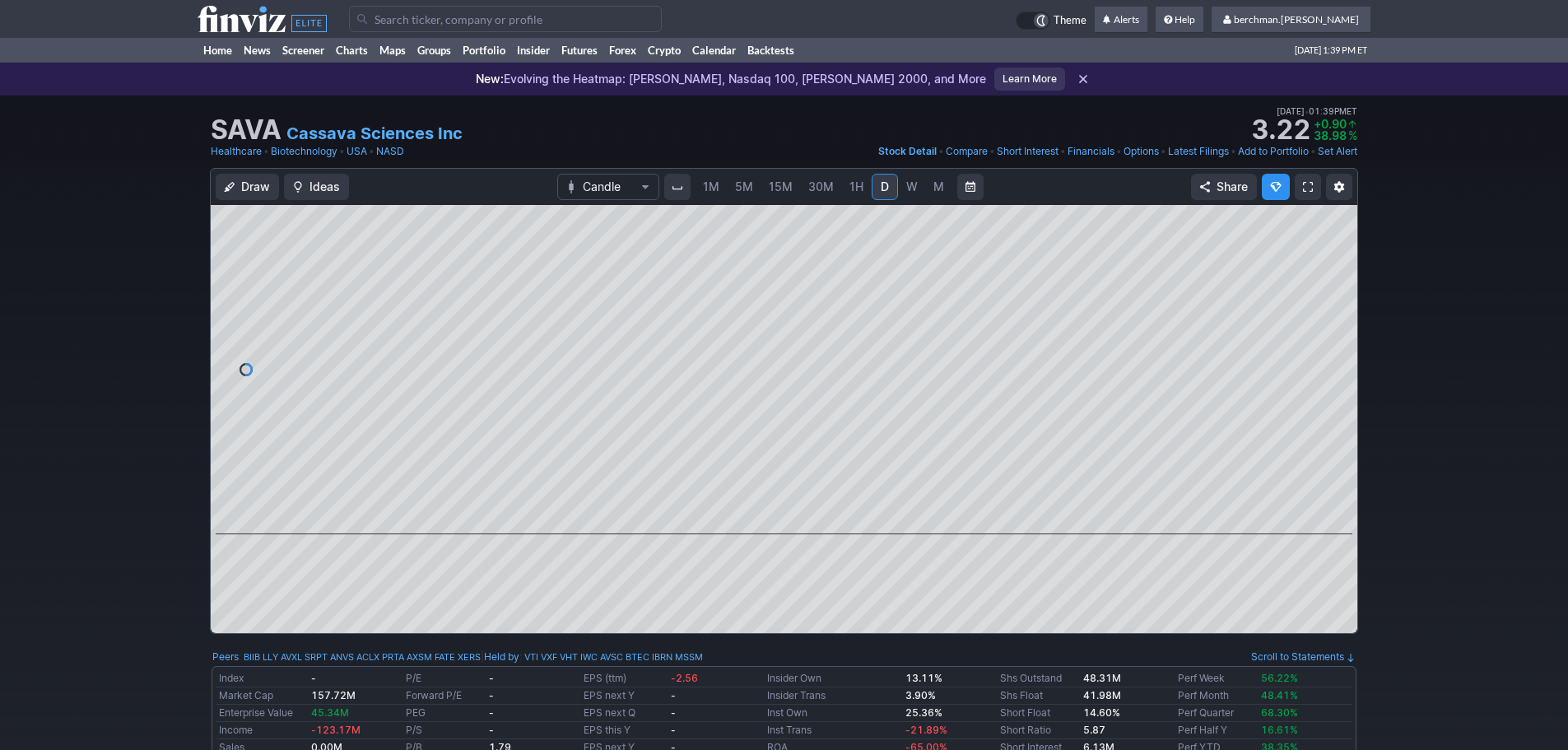
click at [742, 188] on span "5M" at bounding box center [744, 186] width 18 height 14
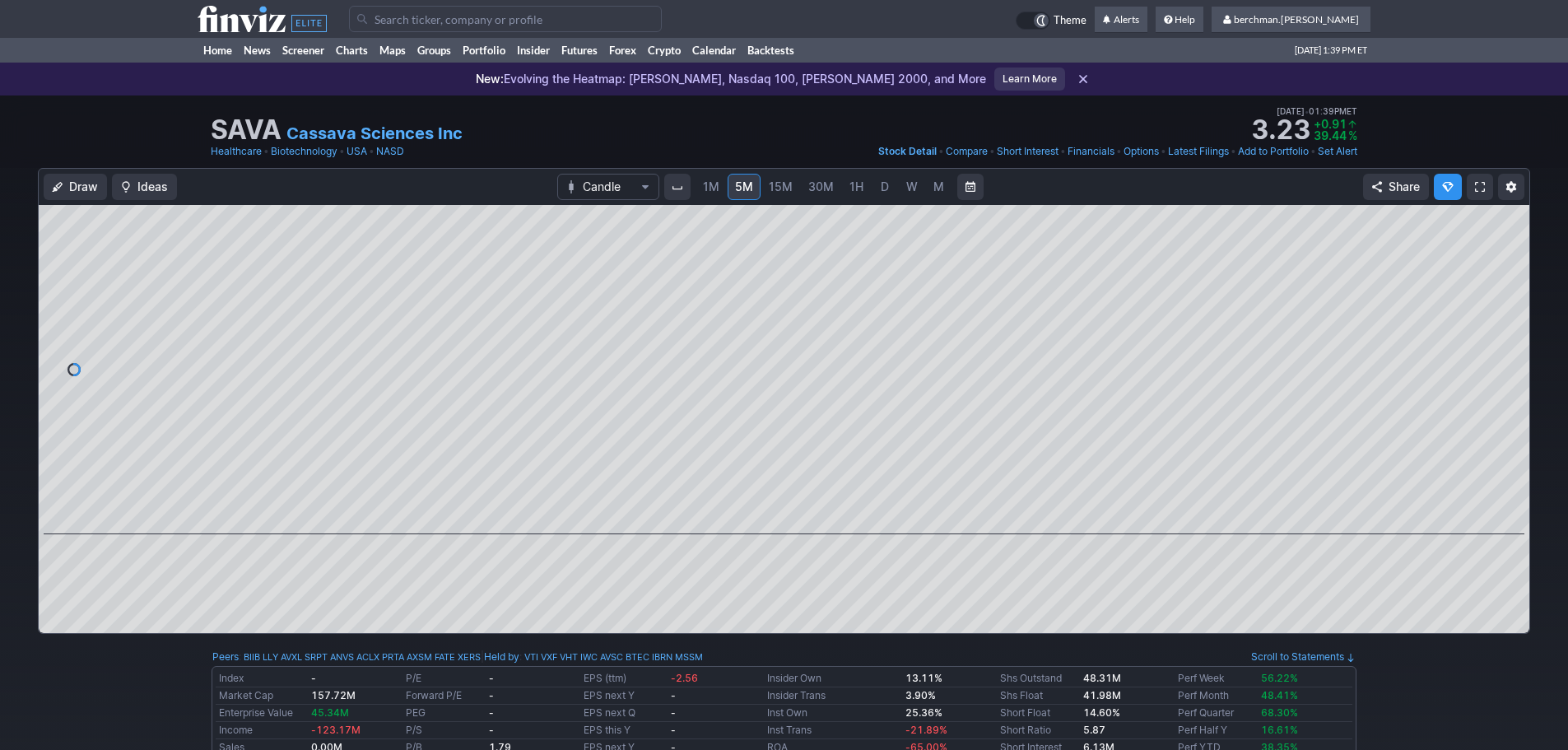
click at [508, 24] on input "Search" at bounding box center [505, 19] width 313 height 26
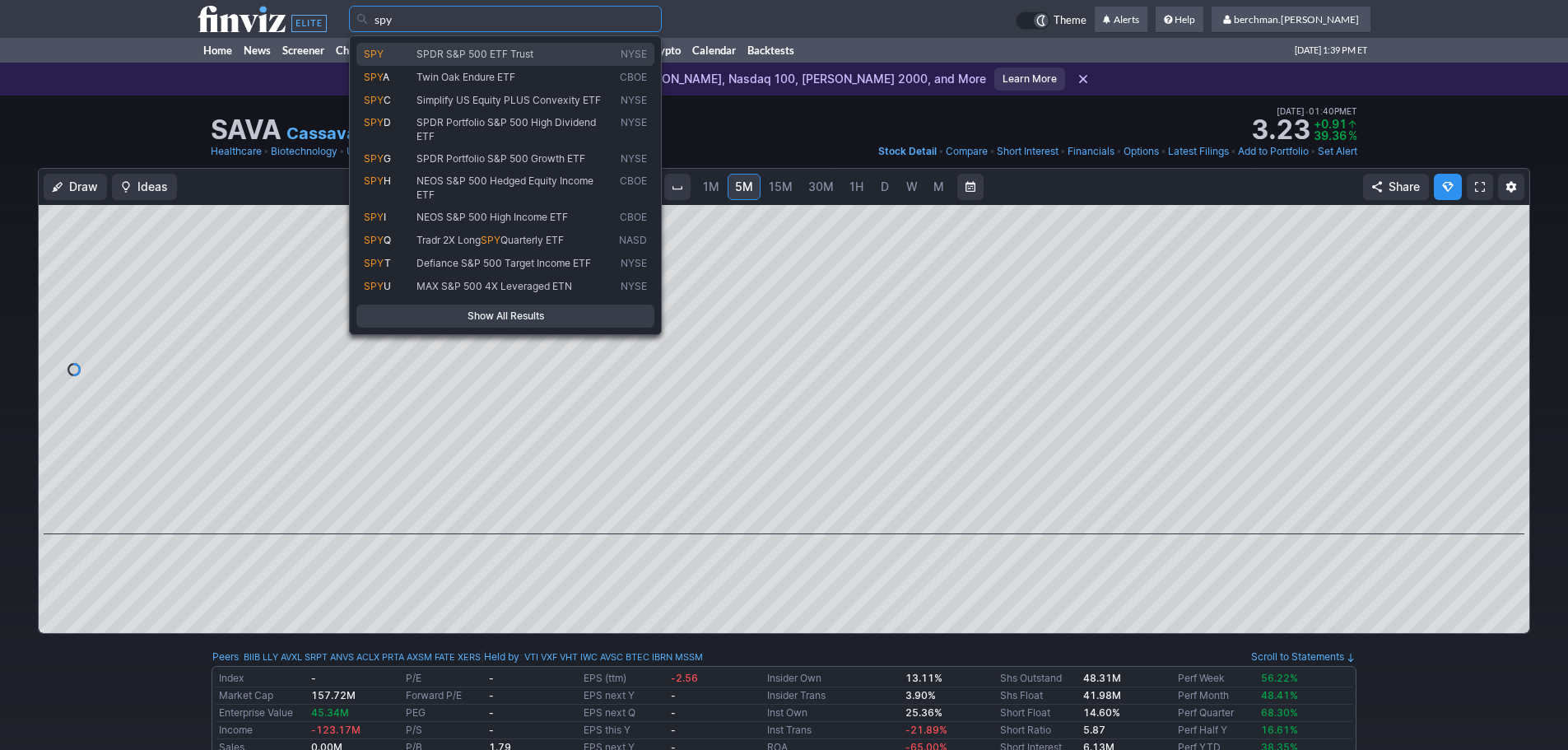
click at [520, 52] on span "SPDR S&P 500 ETF Trust" at bounding box center [475, 53] width 117 height 13
type input "SPY"
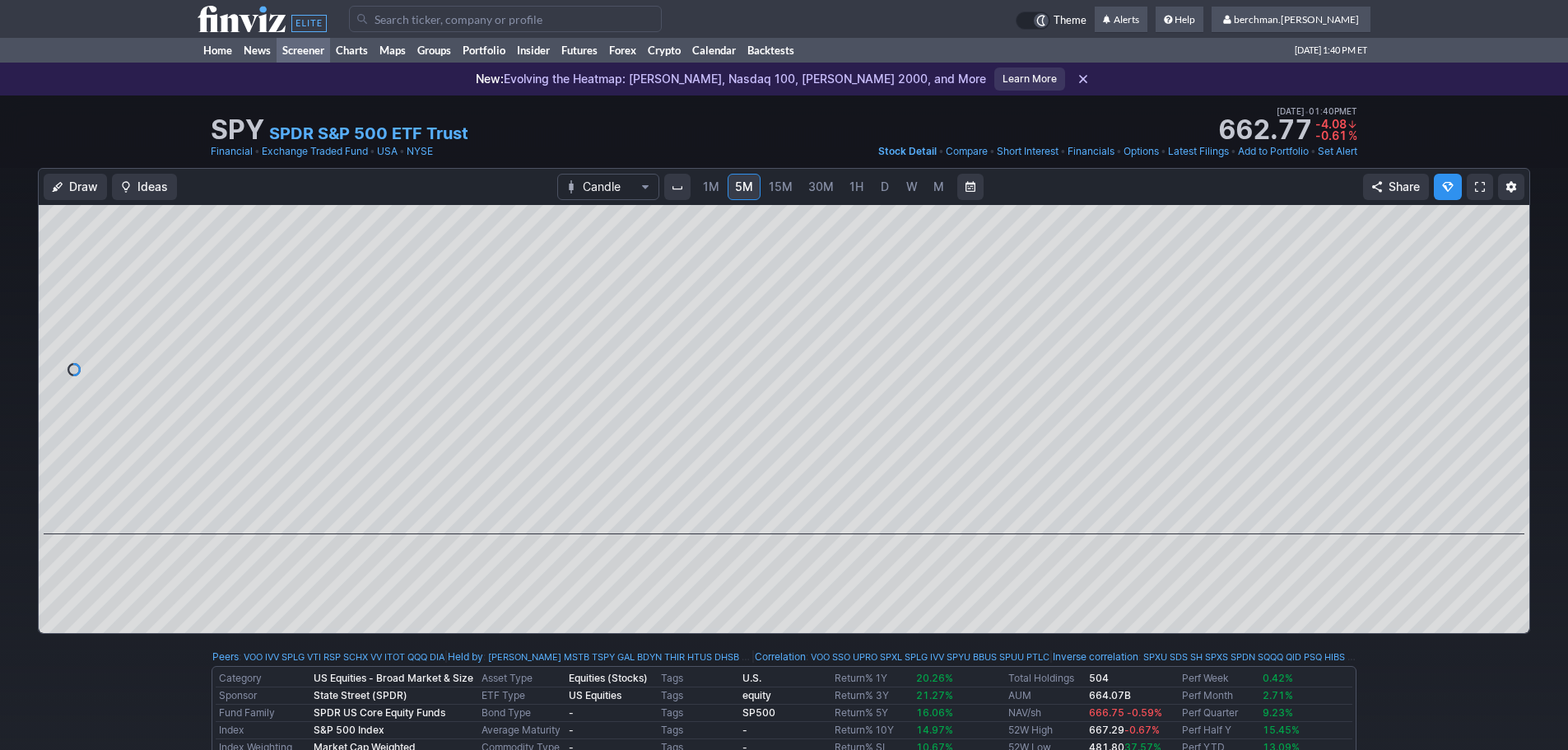
click at [322, 47] on link "Screener" at bounding box center [303, 50] width 53 height 25
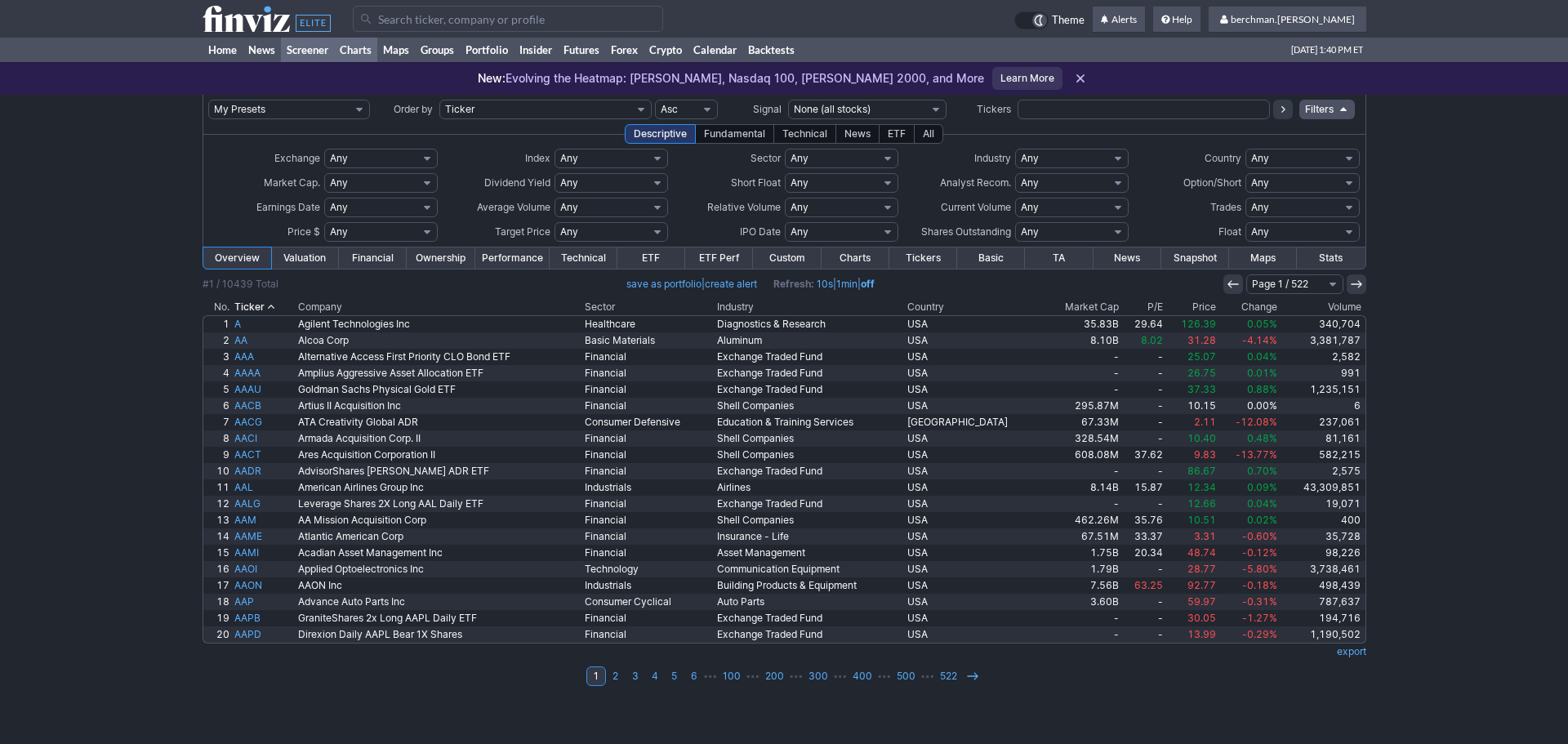
click at [368, 52] on link "Charts" at bounding box center [356, 49] width 44 height 24
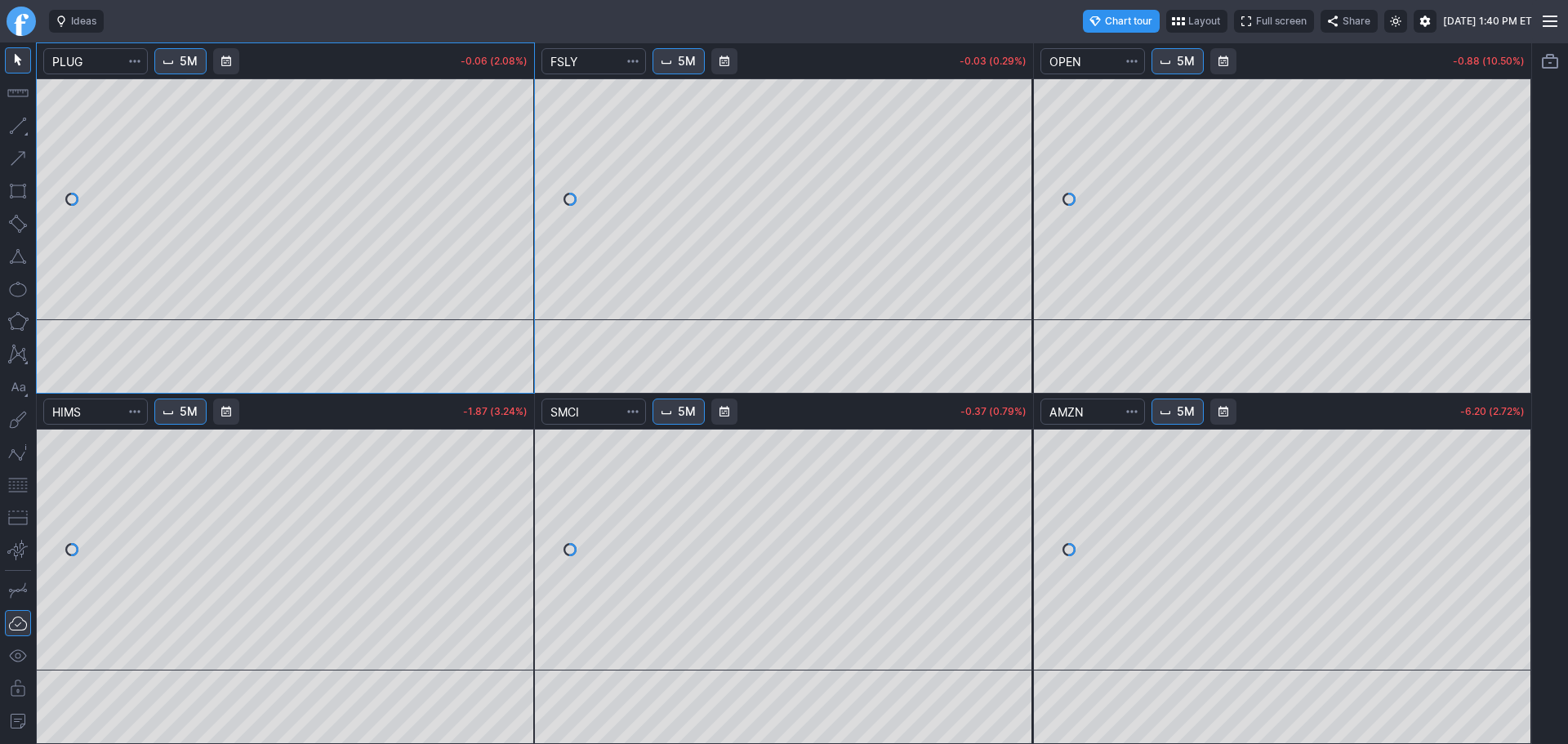
click at [23, 23] on link "Finviz.com" at bounding box center [21, 21] width 29 height 29
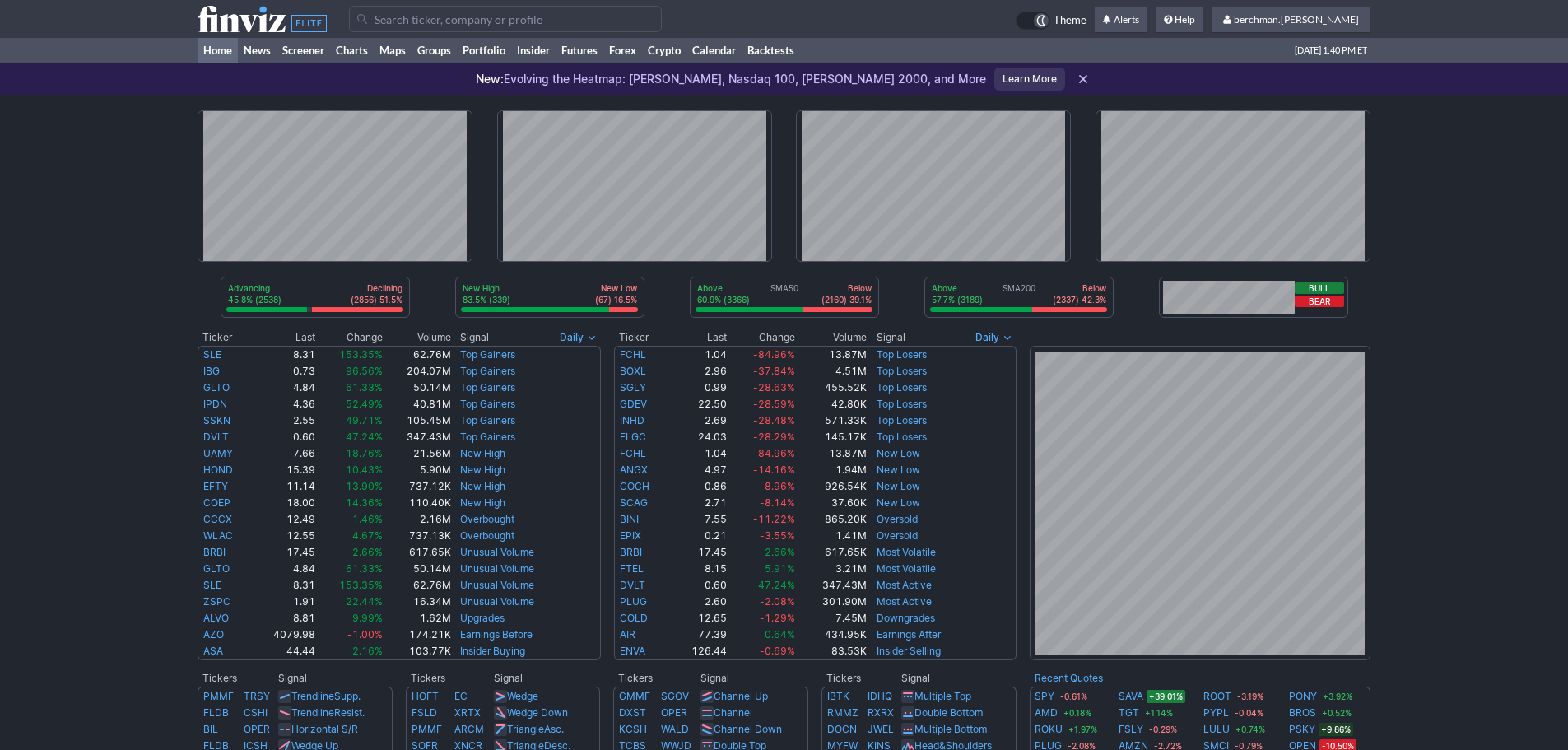
click at [379, 20] on input "Search" at bounding box center [505, 19] width 313 height 26
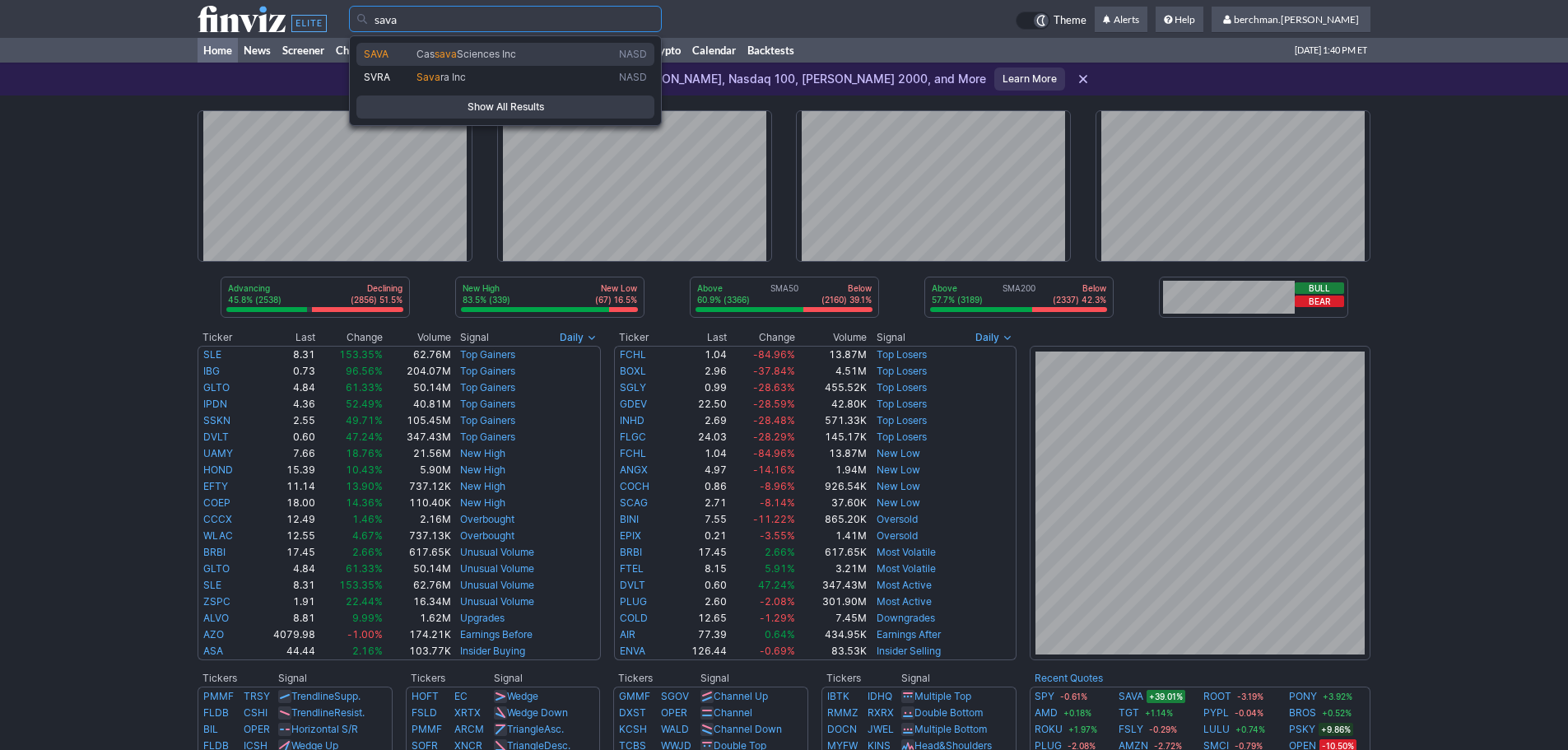
click at [396, 53] on span "SAVA" at bounding box center [390, 54] width 52 height 14
type input "SAVA"
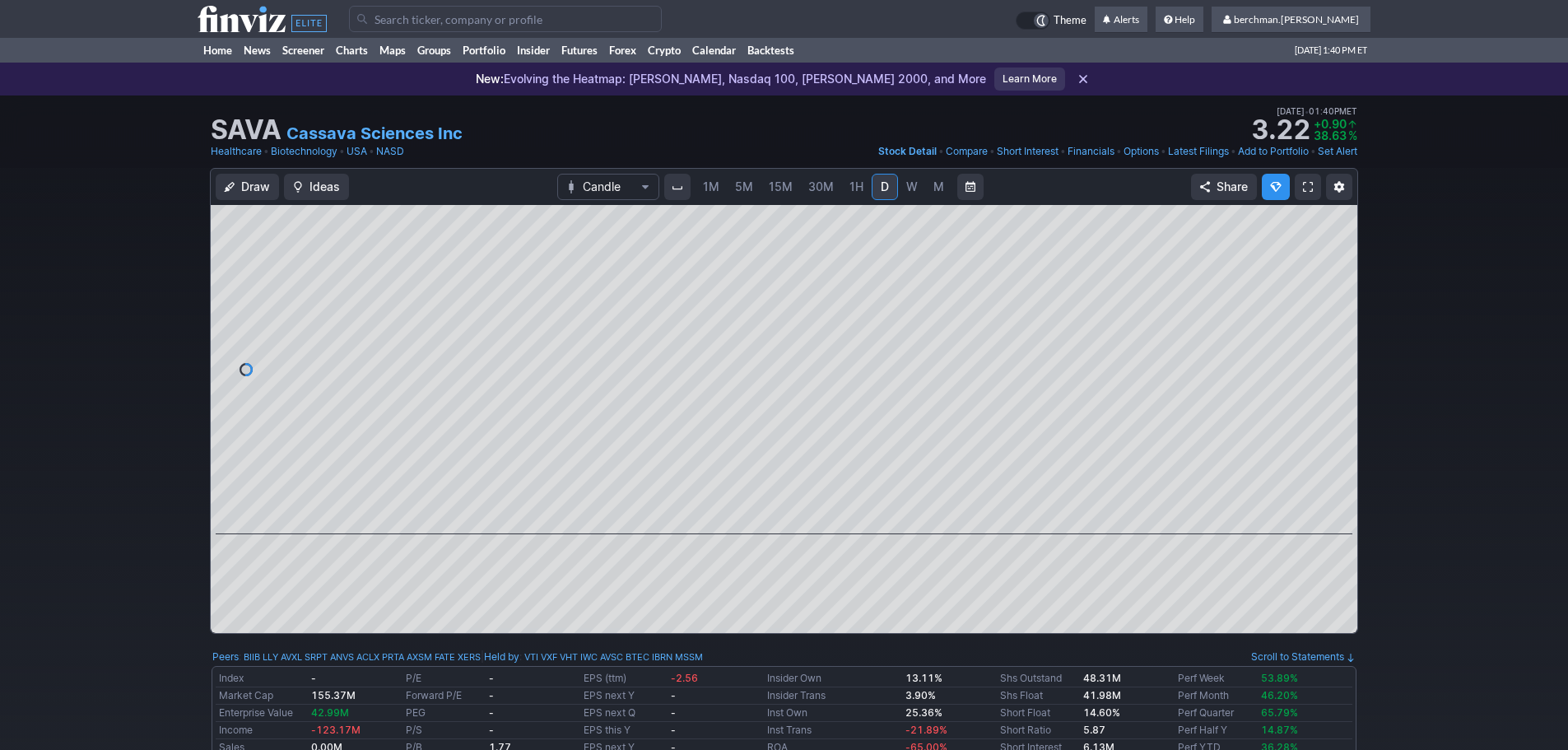
click at [738, 188] on span "5M" at bounding box center [744, 186] width 18 height 14
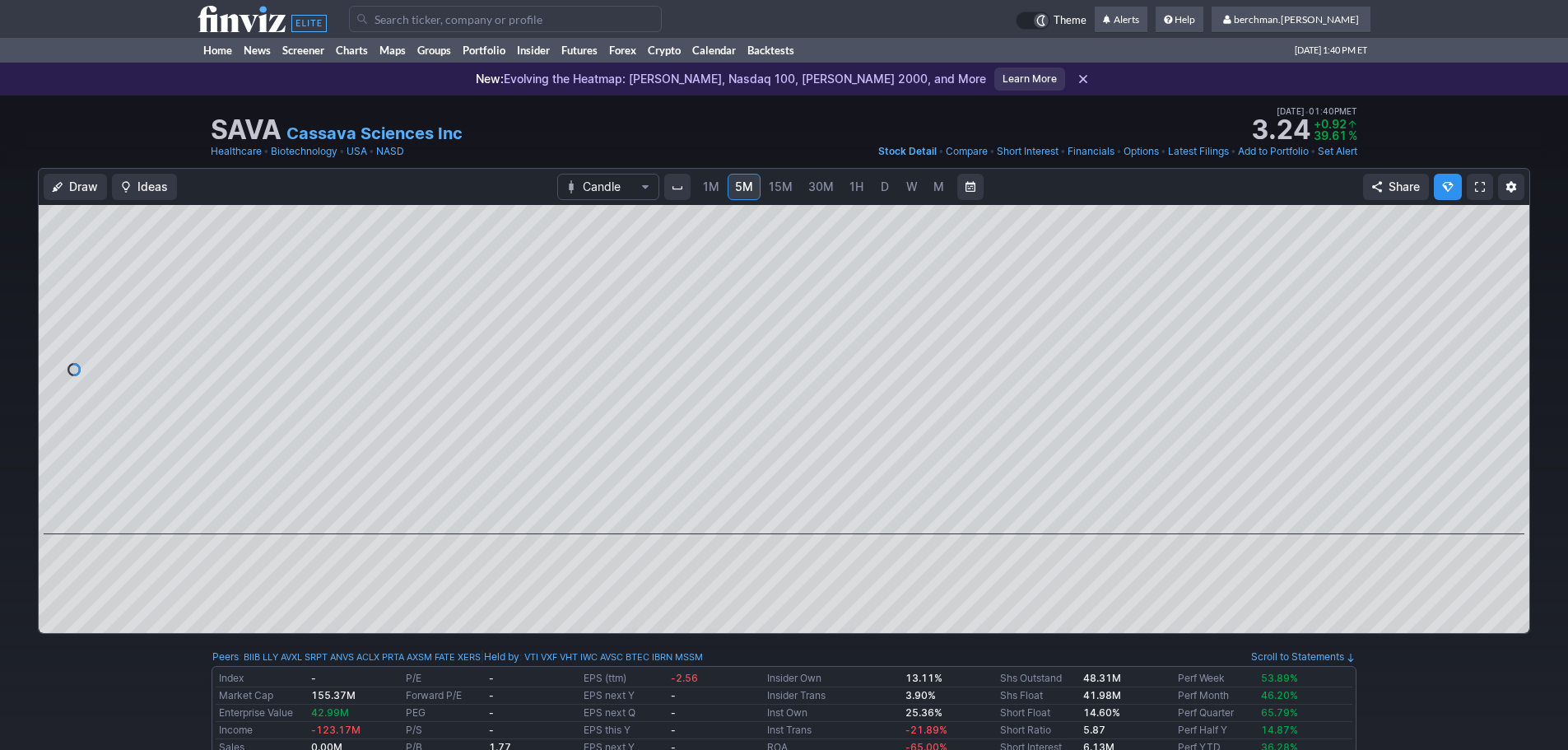
click at [404, 19] on input "Search" at bounding box center [505, 19] width 313 height 26
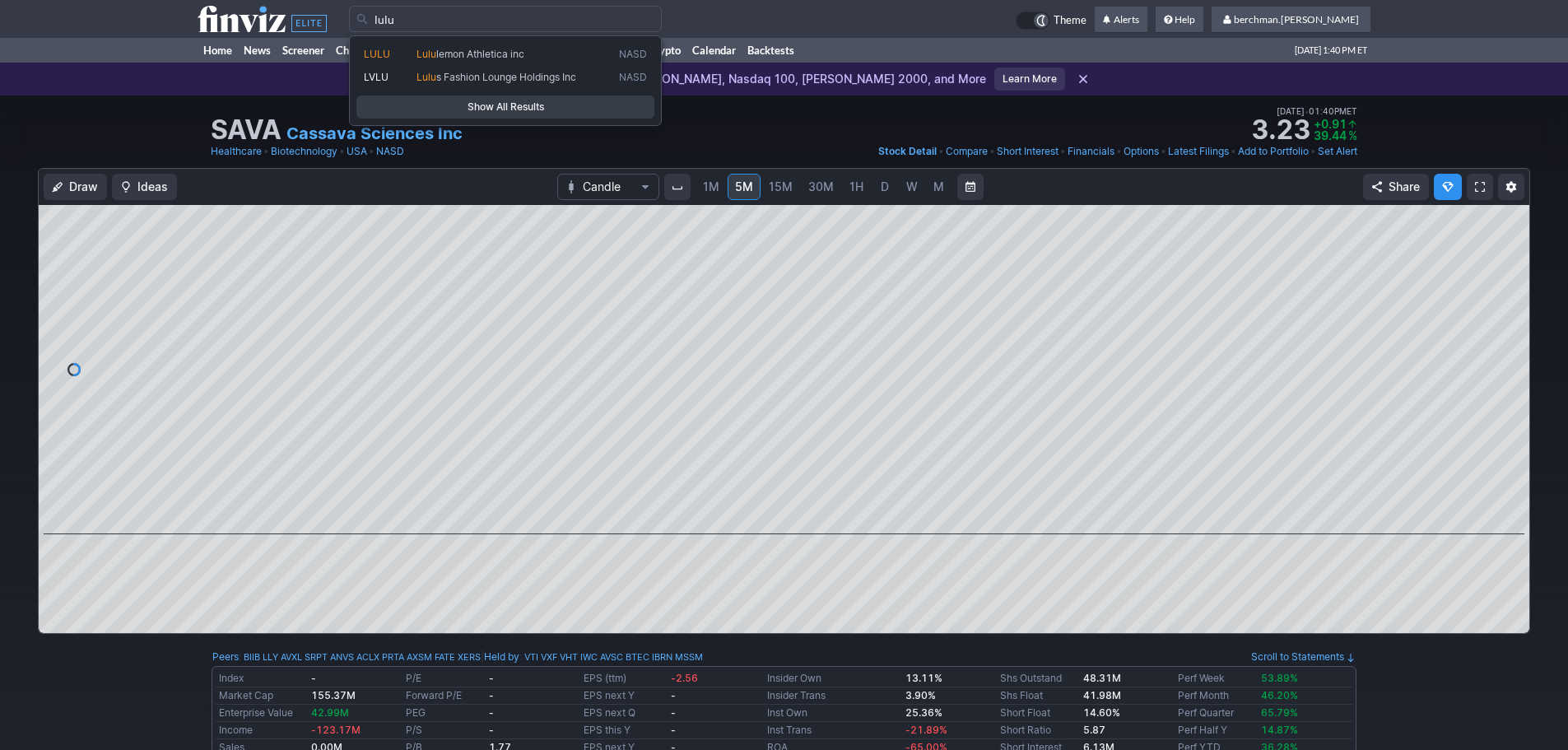
click at [451, 41] on div "LULU Lulu lemon Athletica inc NASD LVLU Lulu s Fashion Lounge Holdings Inc NASD…" at bounding box center [505, 80] width 313 height 90
click at [449, 50] on span "lemon Athletica inc" at bounding box center [480, 53] width 88 height 13
type input "LULU"
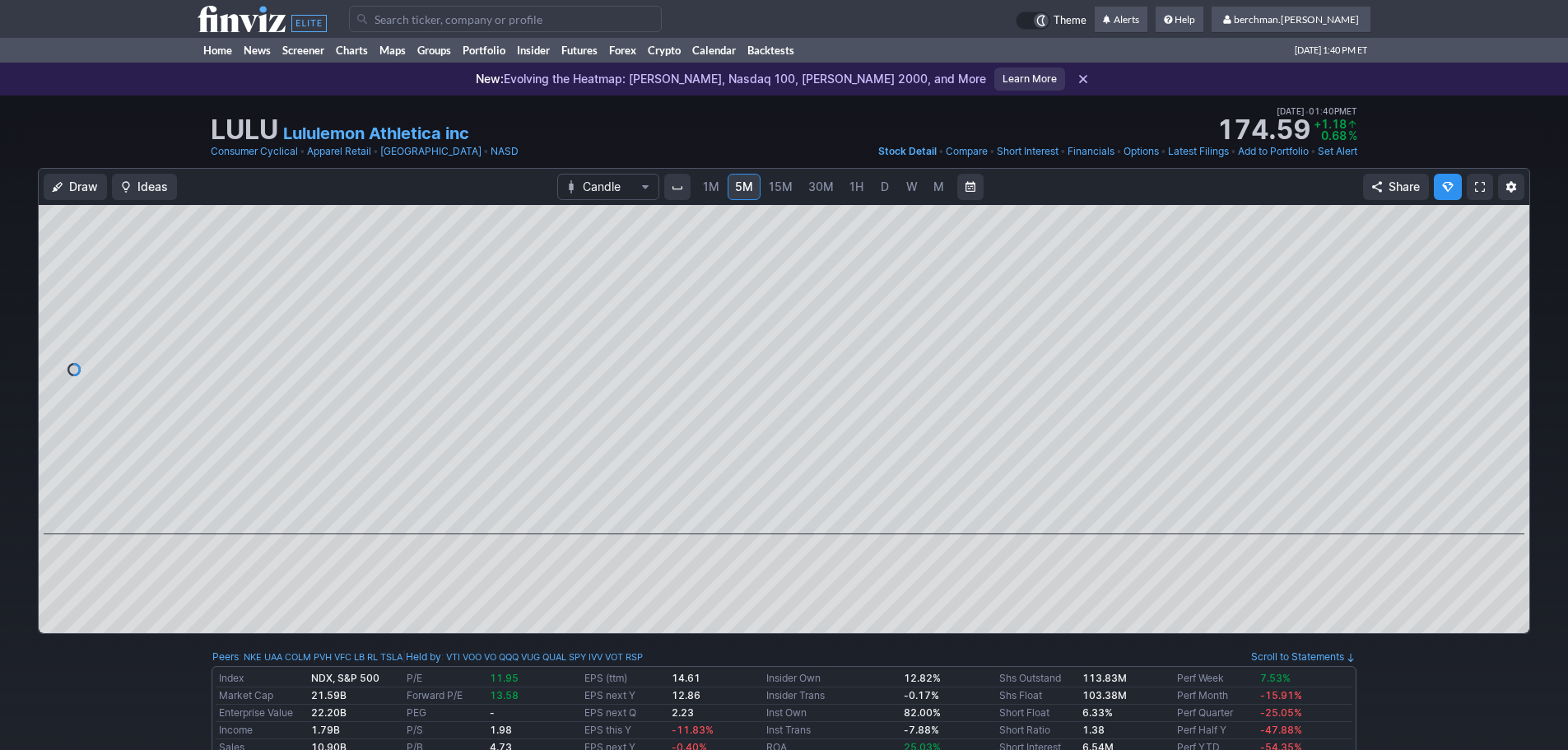
click at [887, 194] on span "D" at bounding box center [885, 186] width 12 height 16
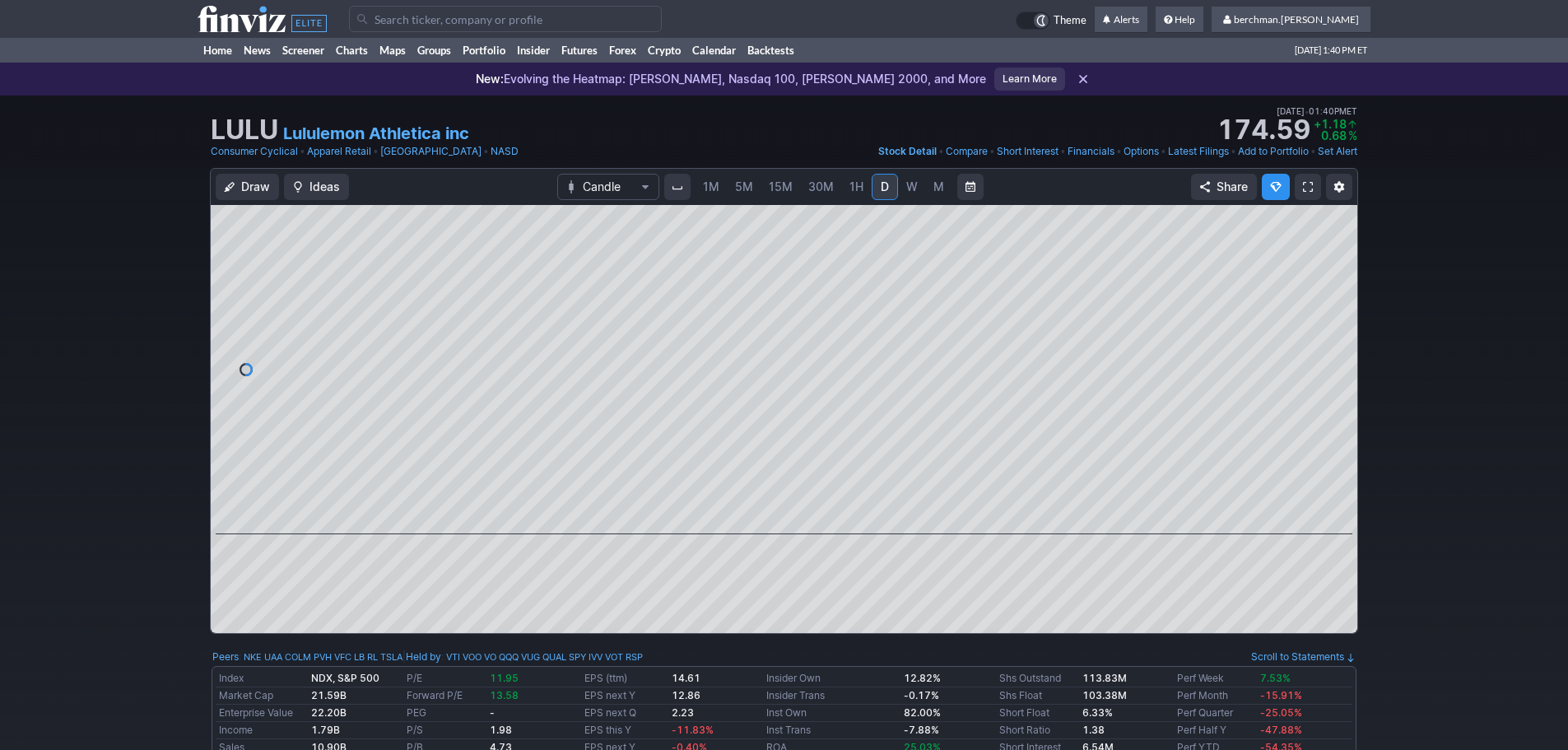
click at [436, 19] on input "Search" at bounding box center [505, 19] width 313 height 26
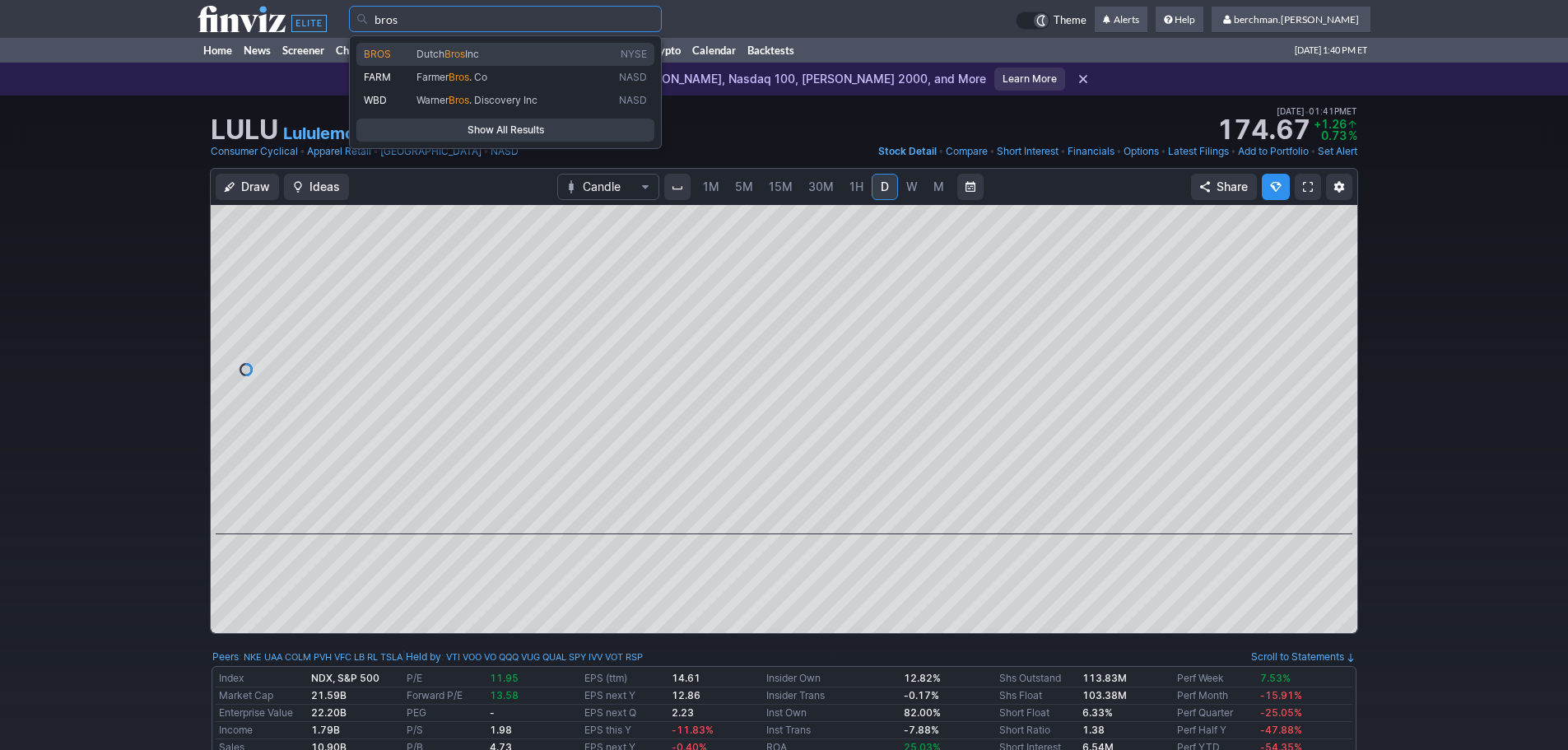
click at [429, 60] on span "Dutch Bros Inc" at bounding box center [515, 54] width 203 height 14
type input "BROS"
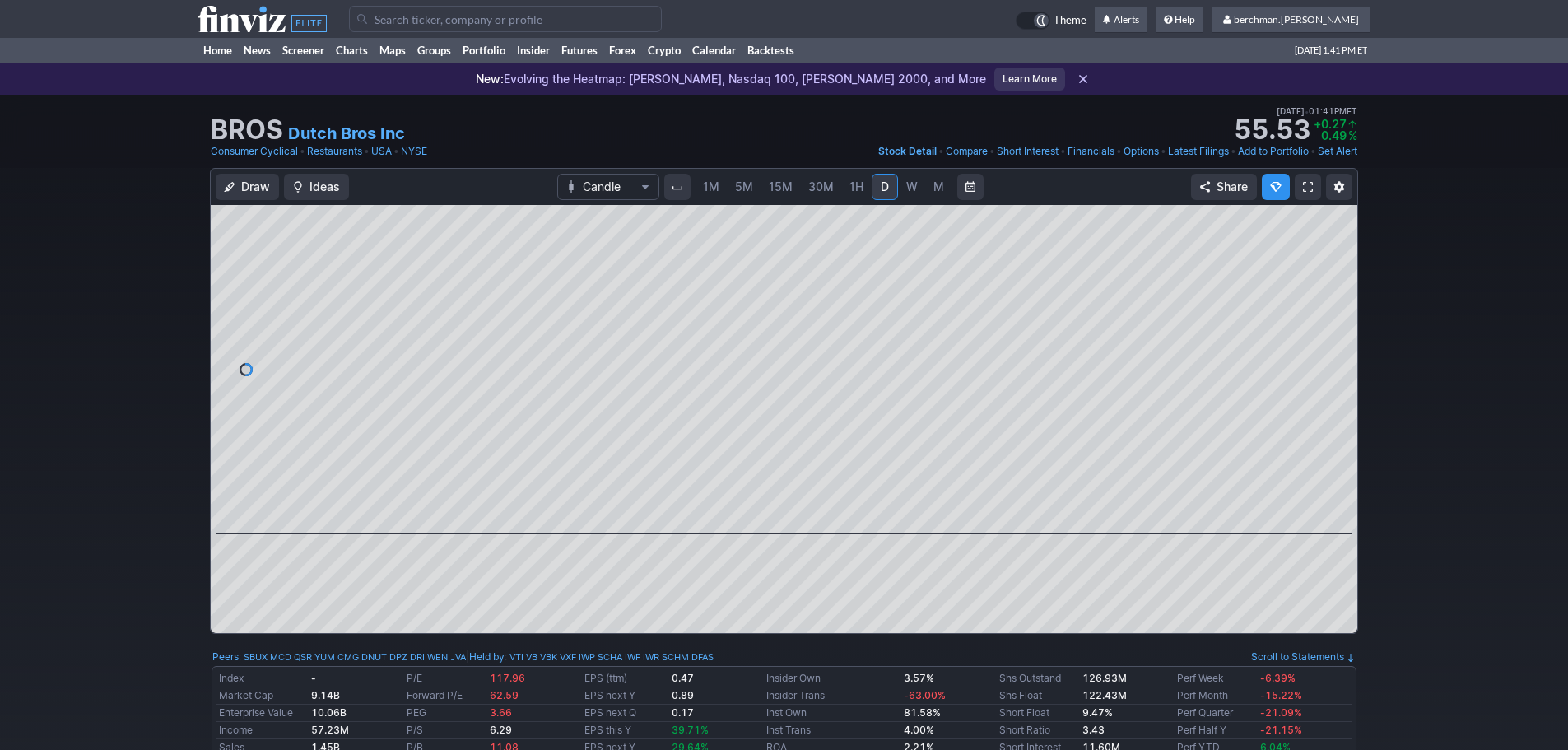
click at [742, 190] on span "5M" at bounding box center [744, 186] width 18 height 14
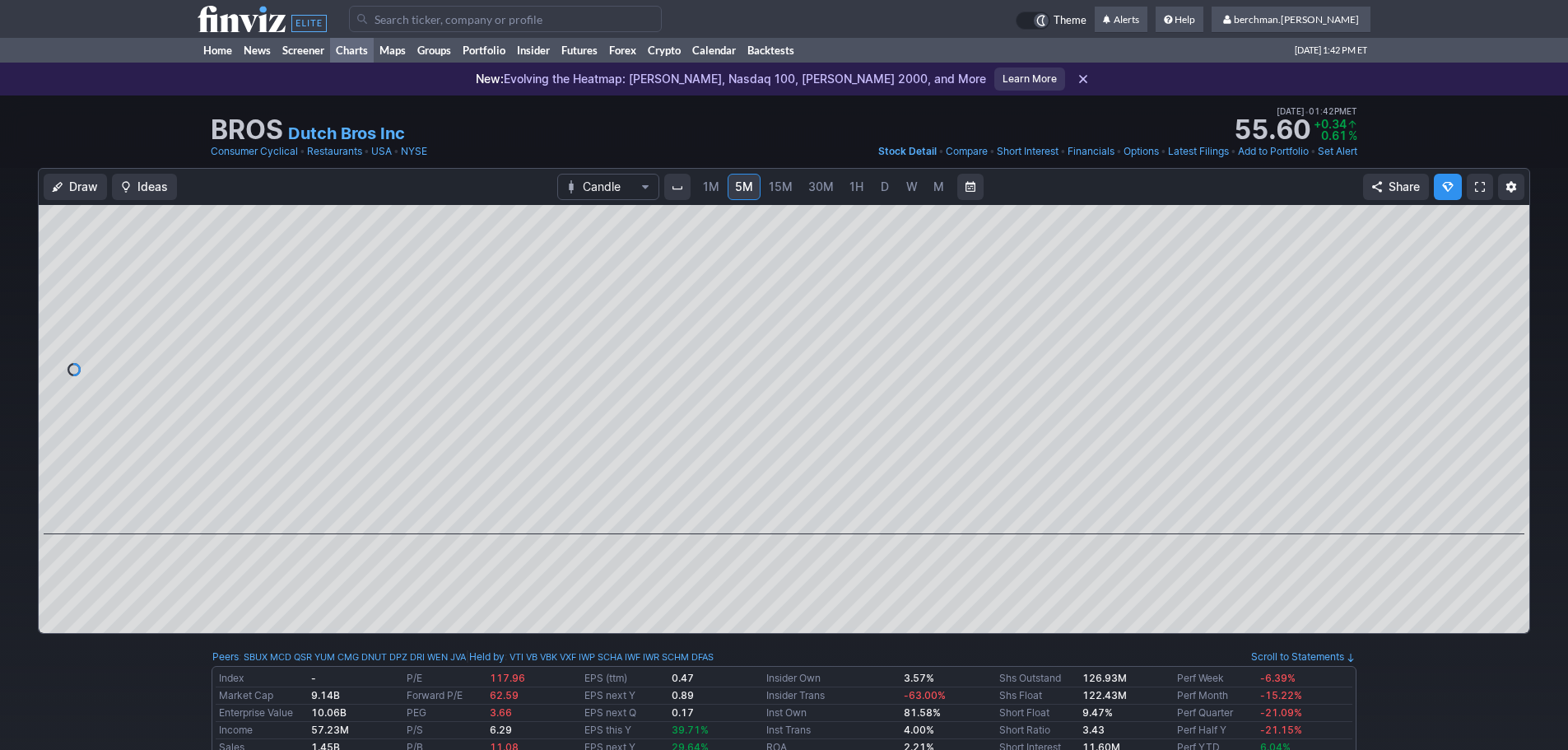
click at [359, 52] on link "Charts" at bounding box center [352, 50] width 44 height 25
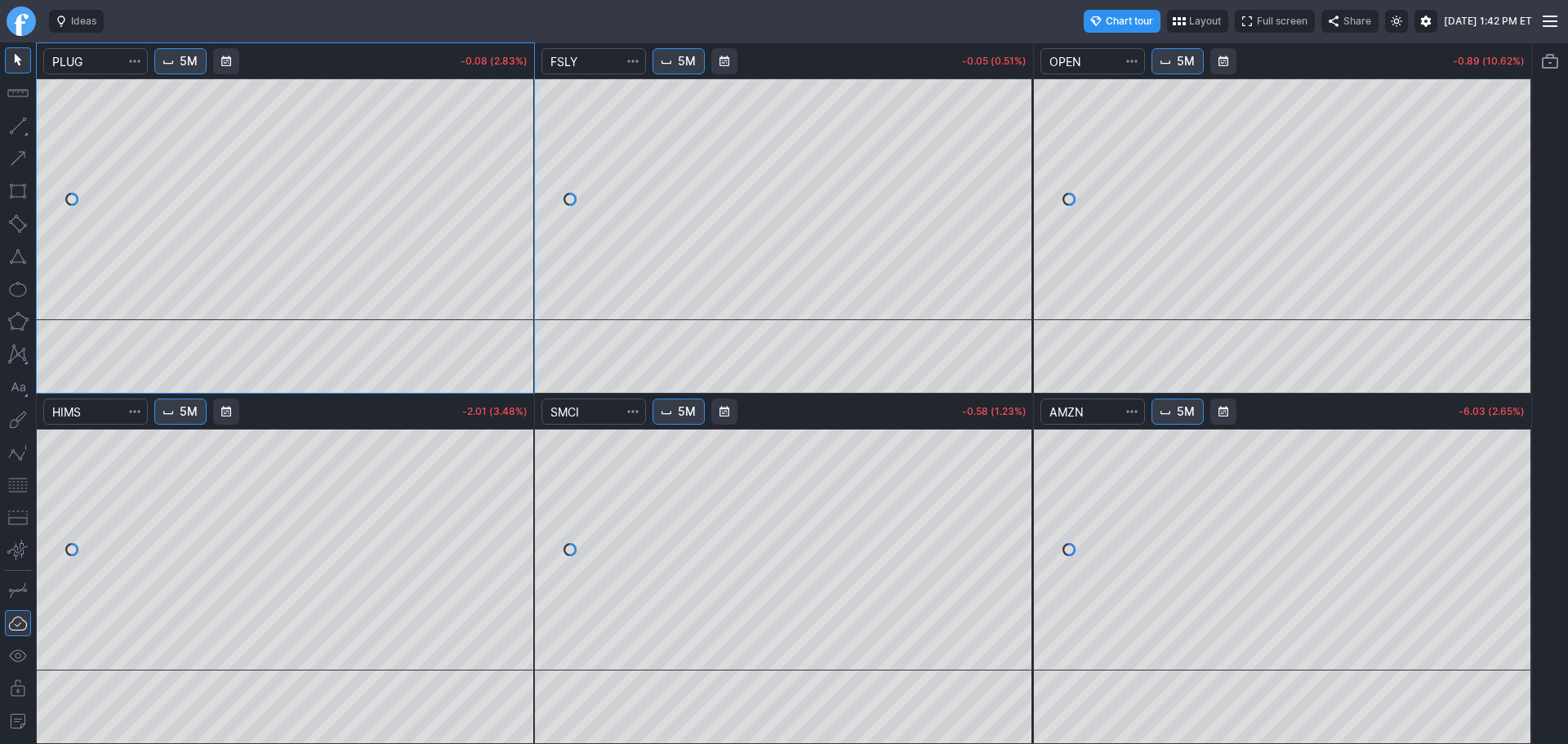
click at [27, 23] on link "Finviz.com" at bounding box center [21, 21] width 29 height 29
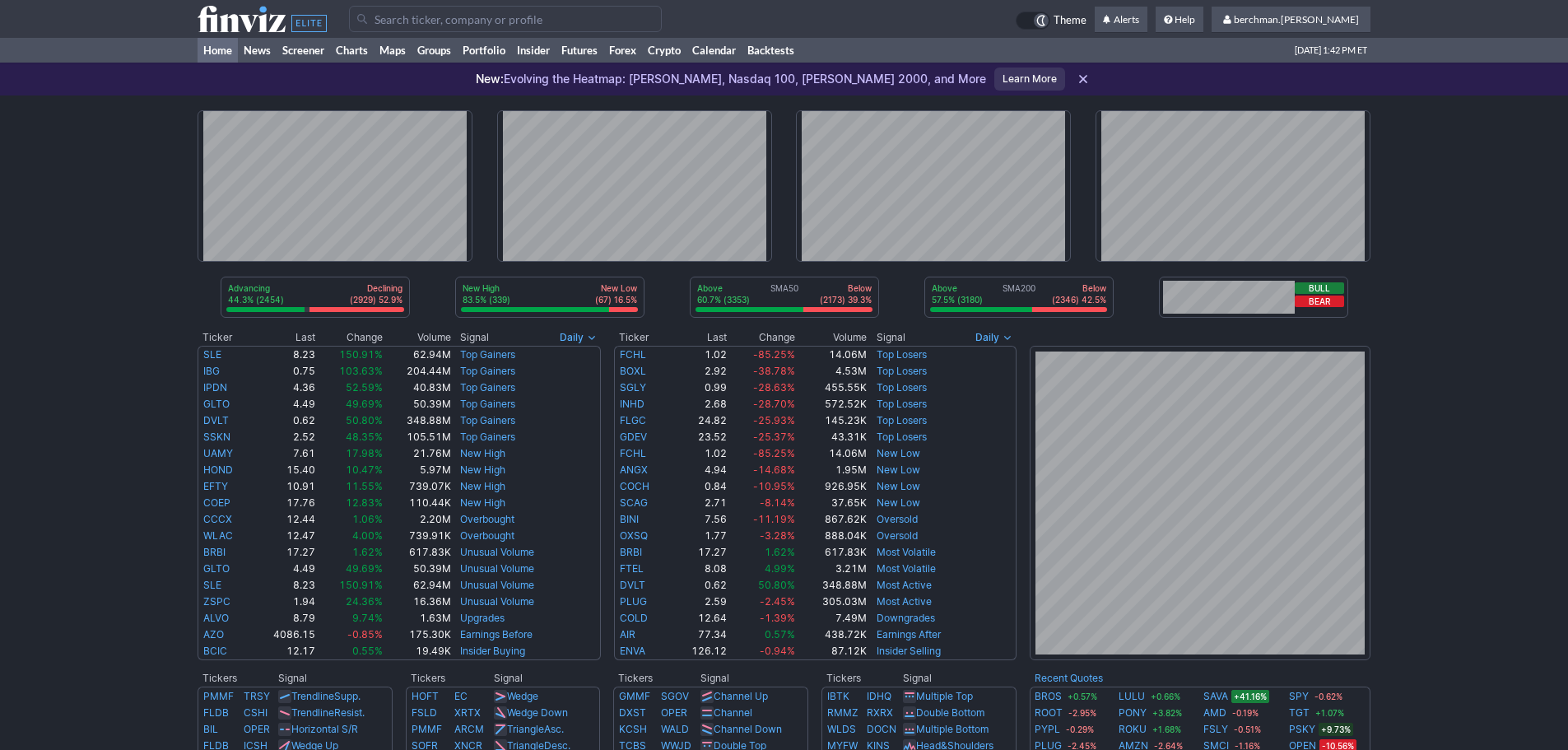
click at [423, 24] on input "Search" at bounding box center [505, 19] width 313 height 26
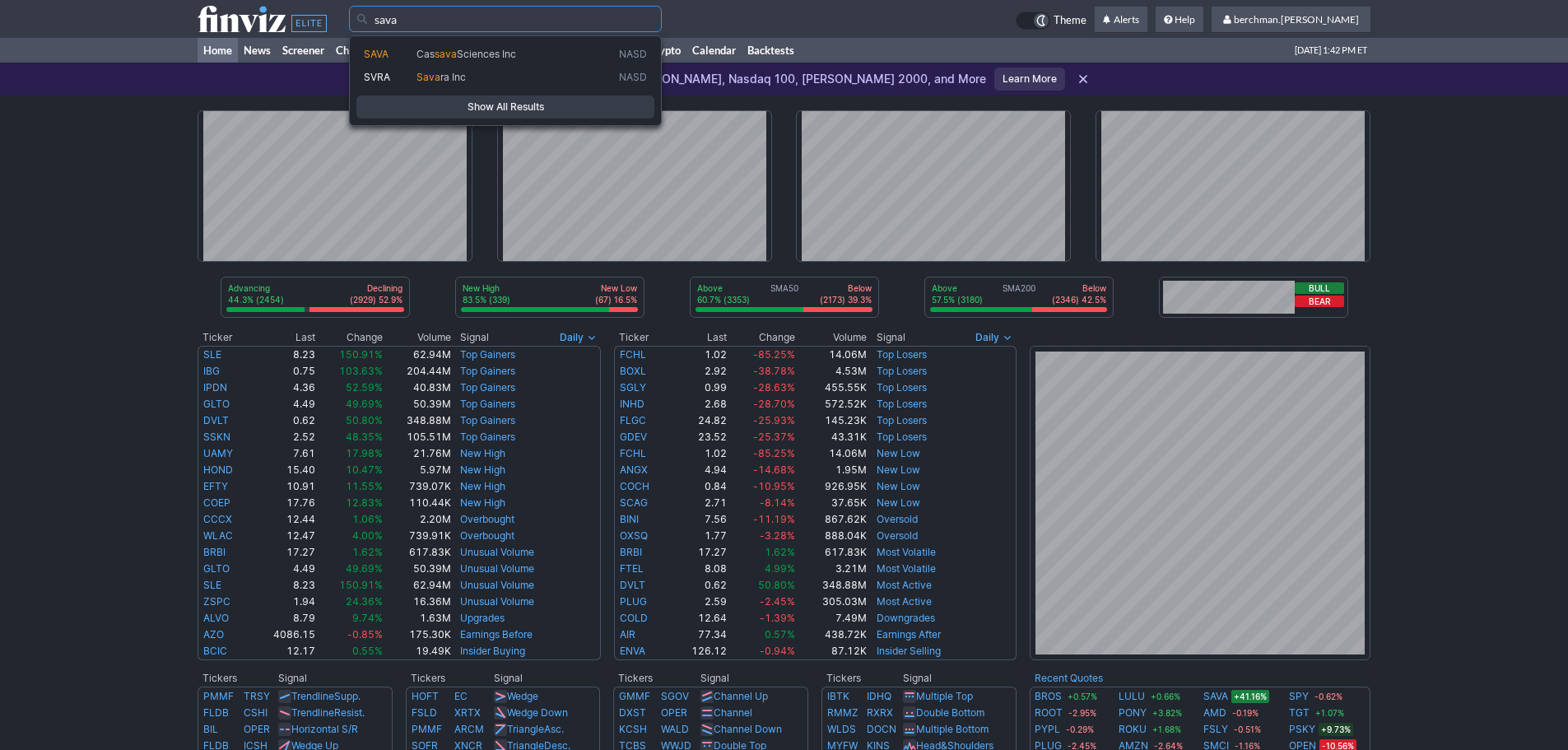
click at [451, 52] on span "sava" at bounding box center [445, 53] width 22 height 13
type input "SAVA"
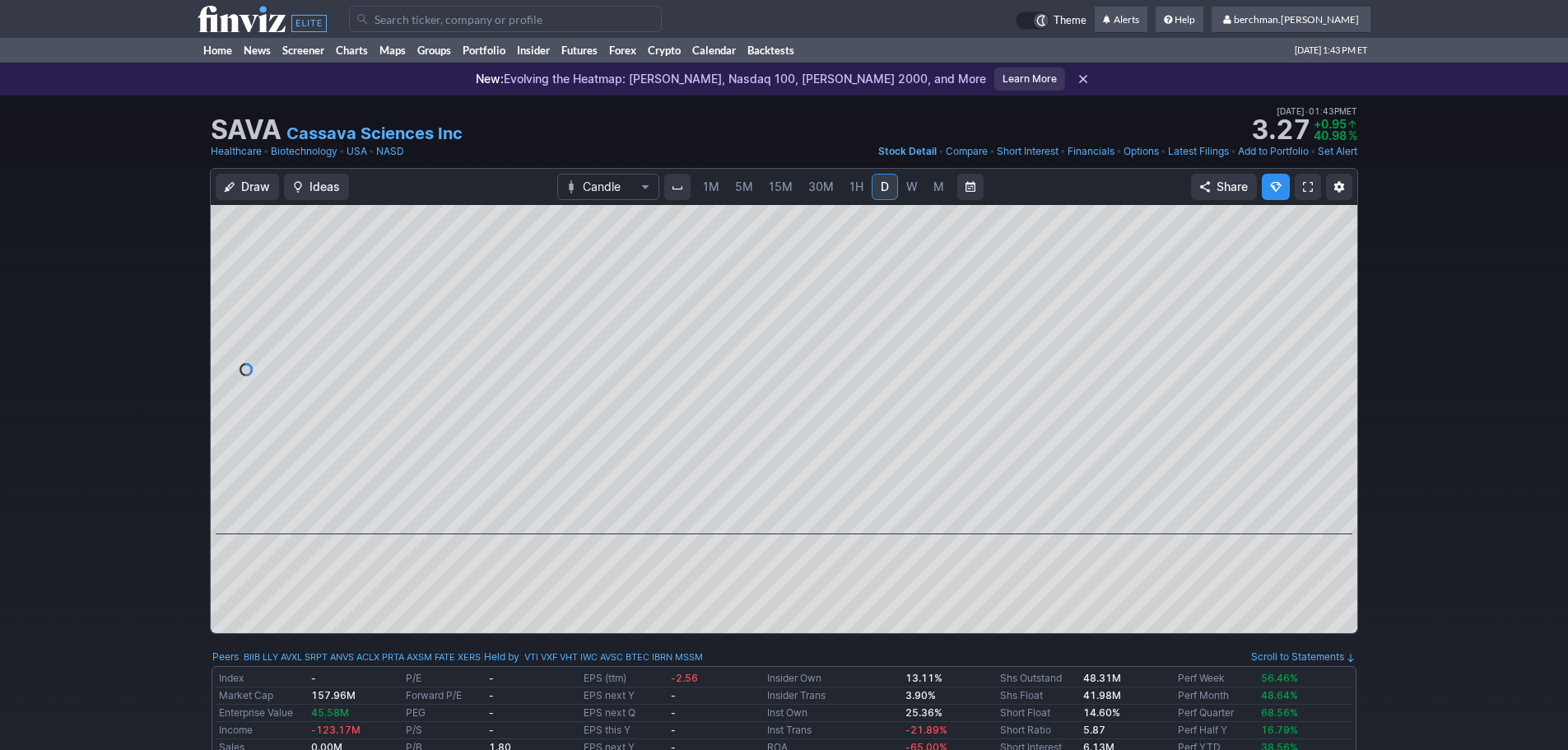
click at [739, 184] on span "5M" at bounding box center [744, 186] width 18 height 14
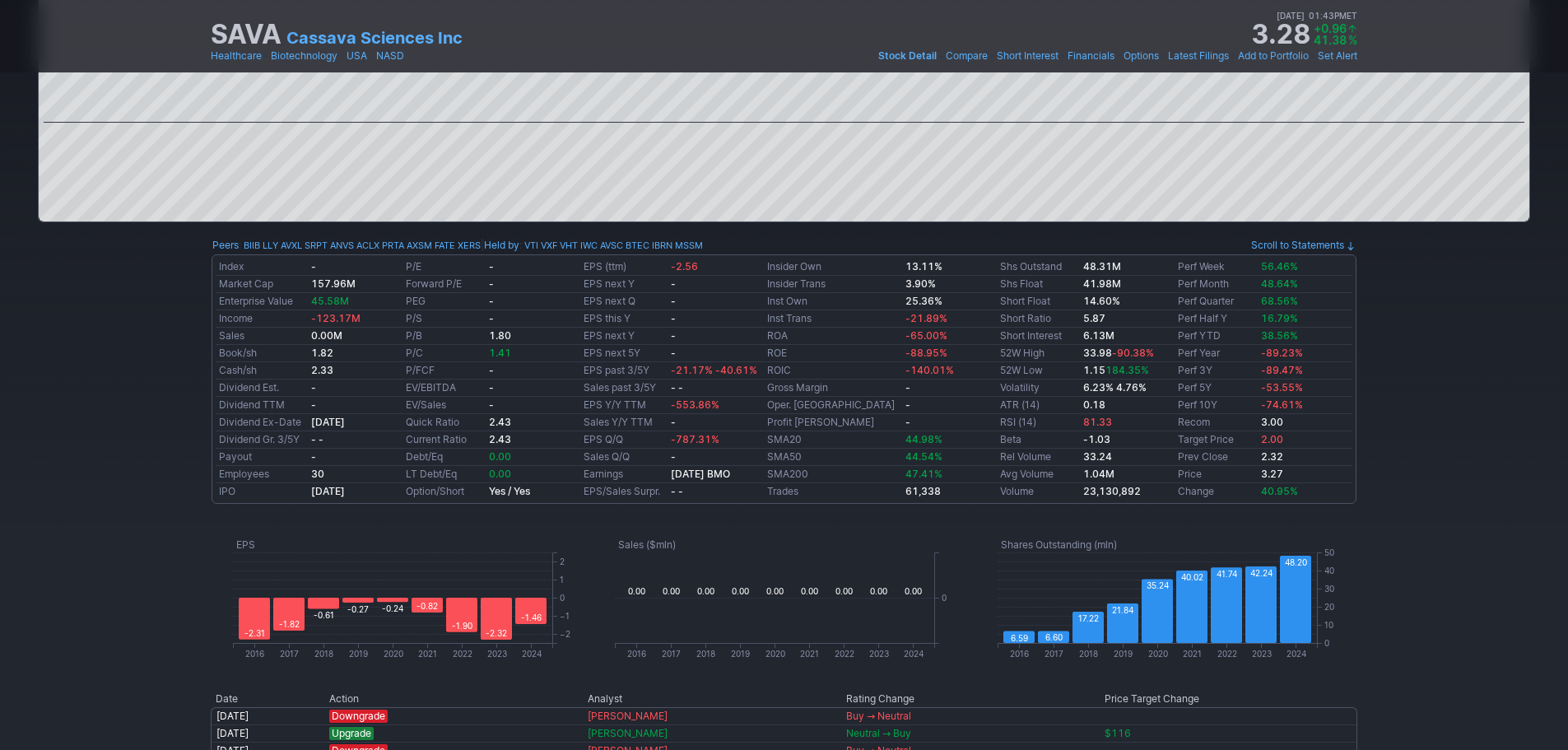
scroll to position [824, 0]
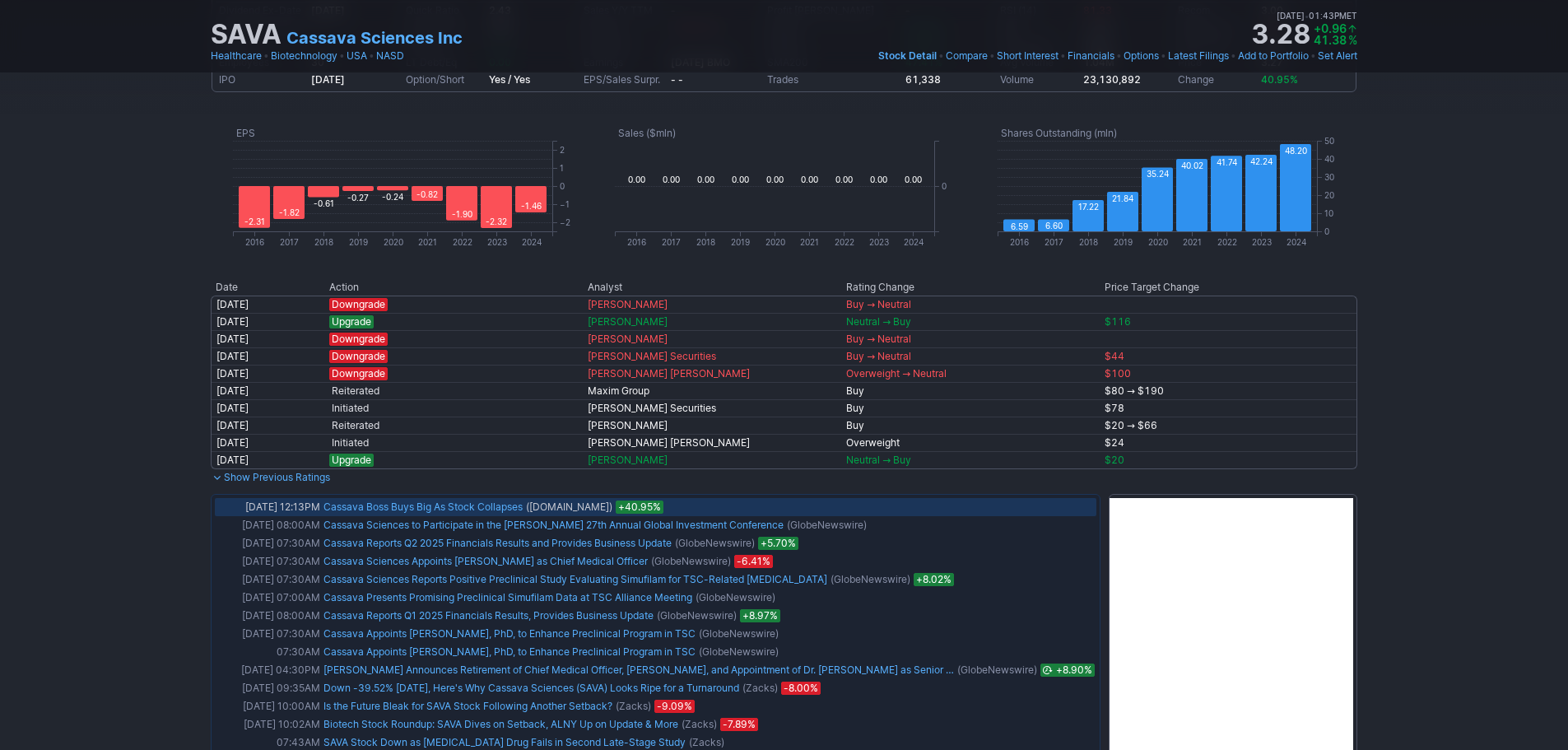
click at [450, 506] on link "Cassava Boss Buys Big As Stock Collapses" at bounding box center [423, 506] width 199 height 13
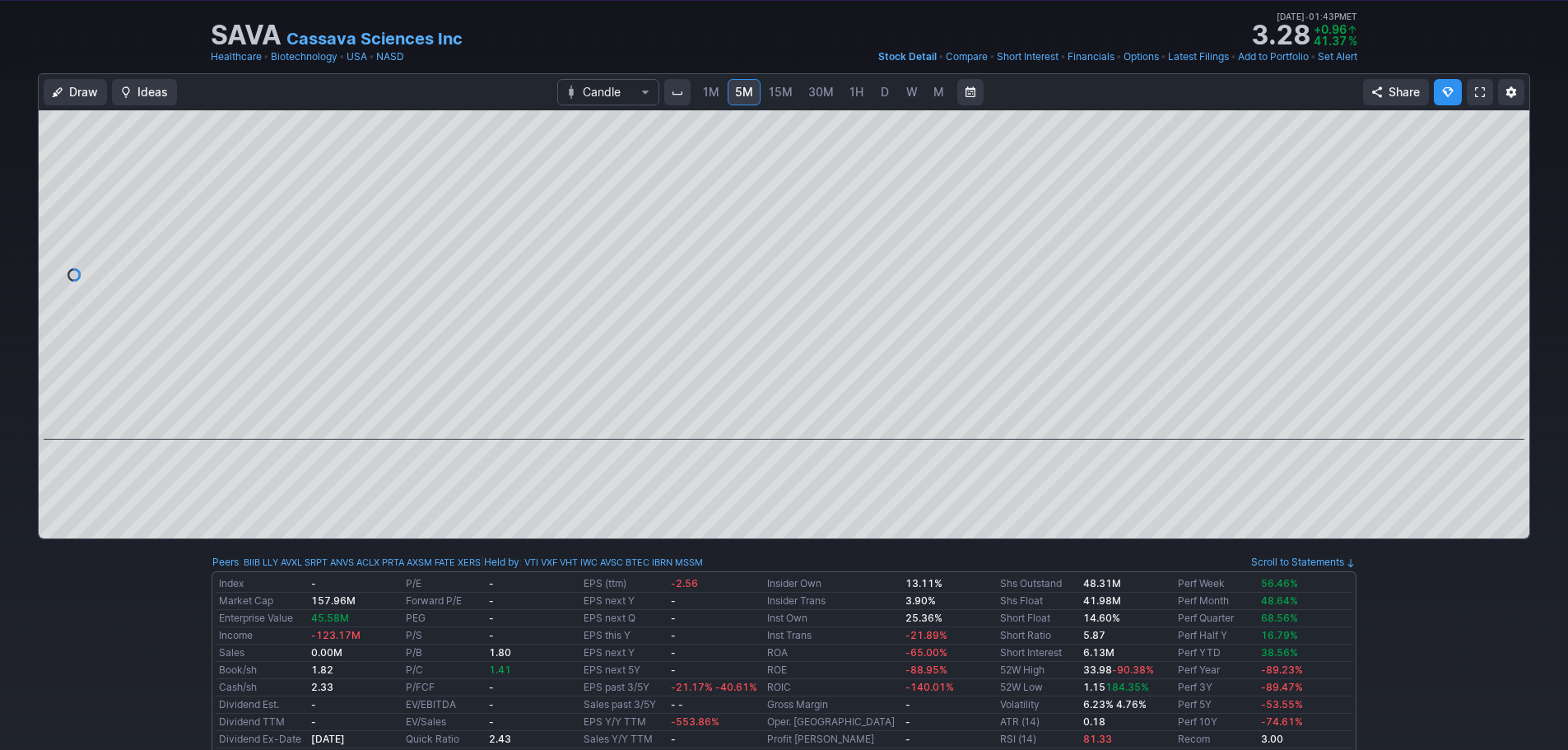
scroll to position [0, 0]
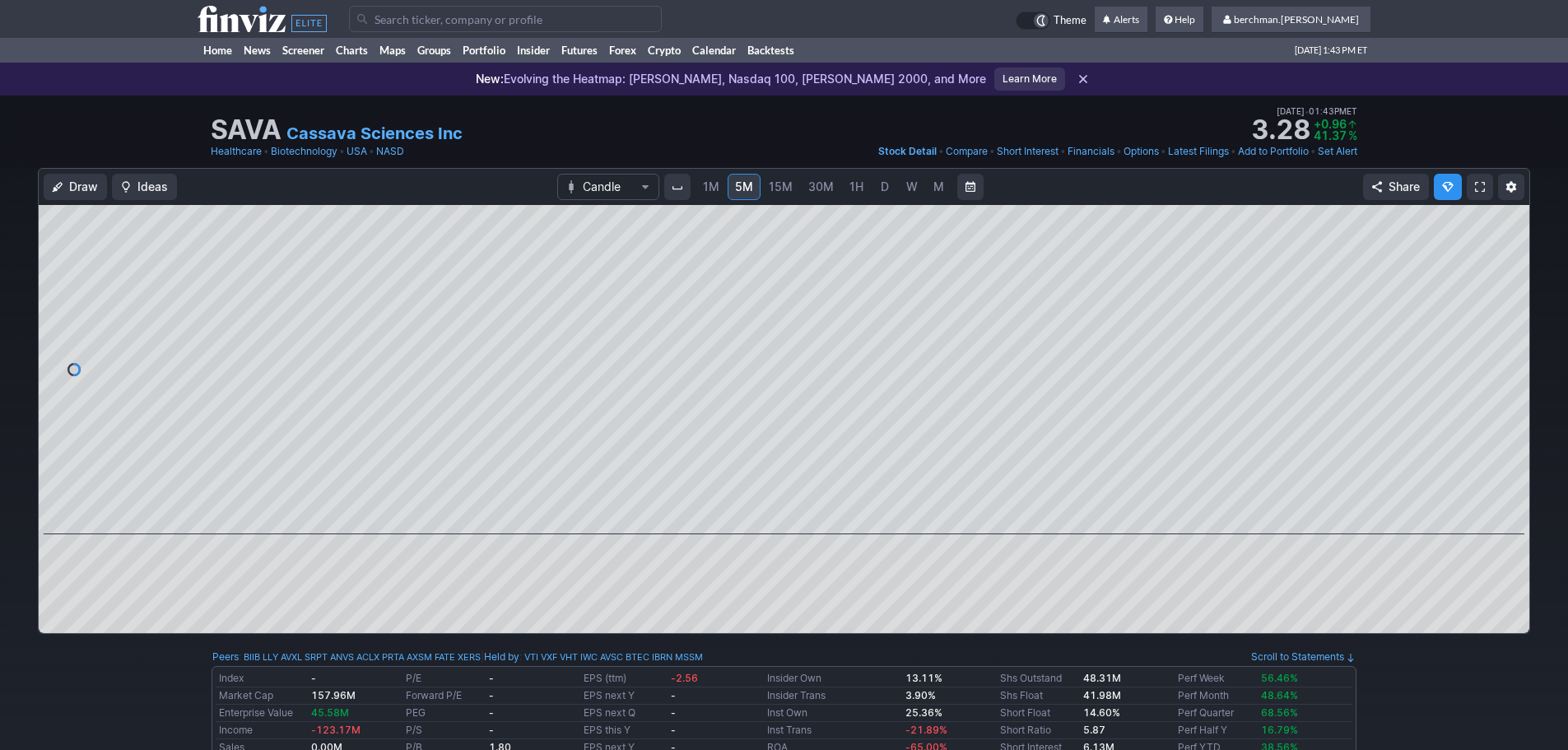
click at [882, 192] on span "D" at bounding box center [885, 186] width 8 height 14
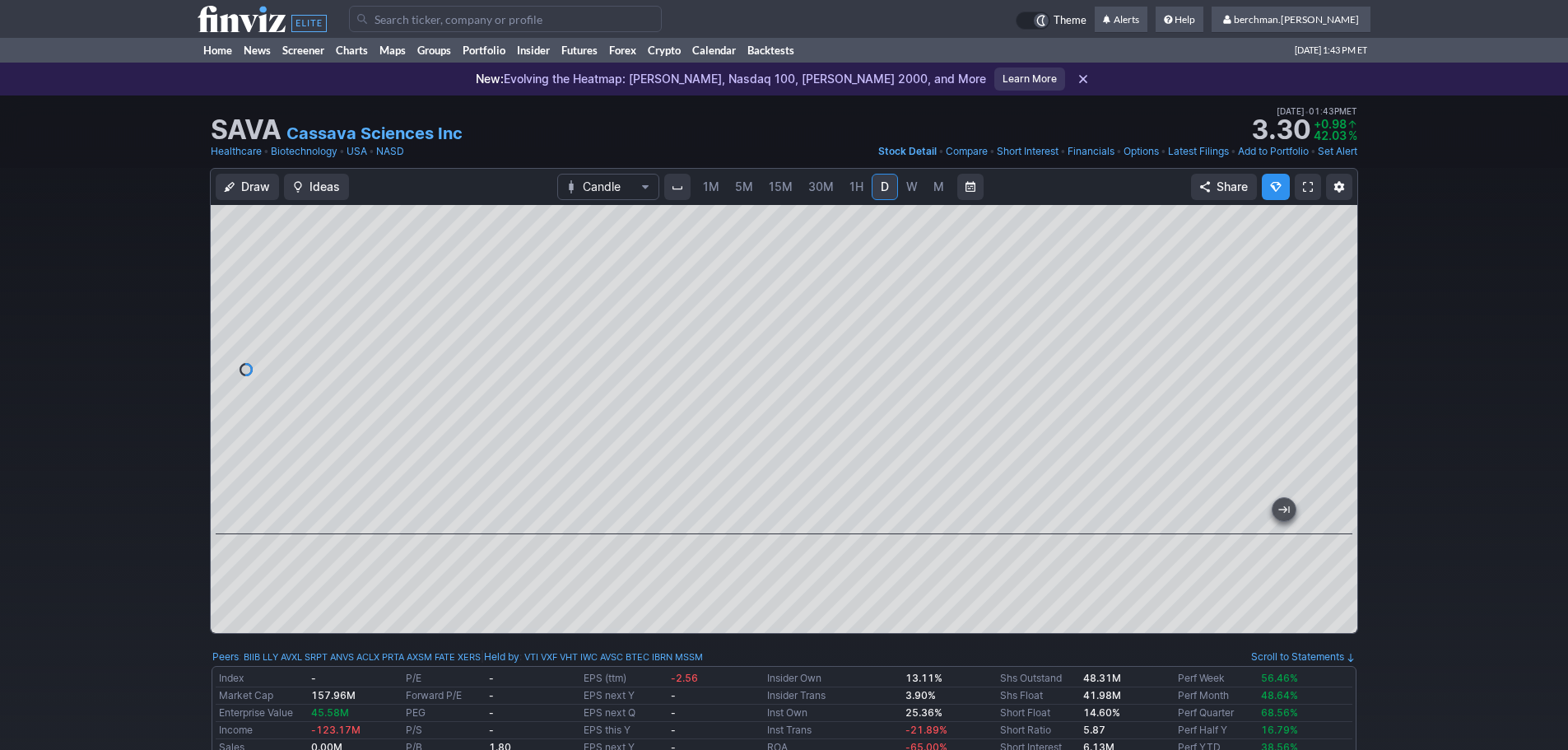
click at [913, 181] on span "W" at bounding box center [912, 186] width 12 height 14
click at [887, 189] on span "D" at bounding box center [885, 186] width 8 height 14
click at [746, 190] on span "5M" at bounding box center [744, 186] width 18 height 14
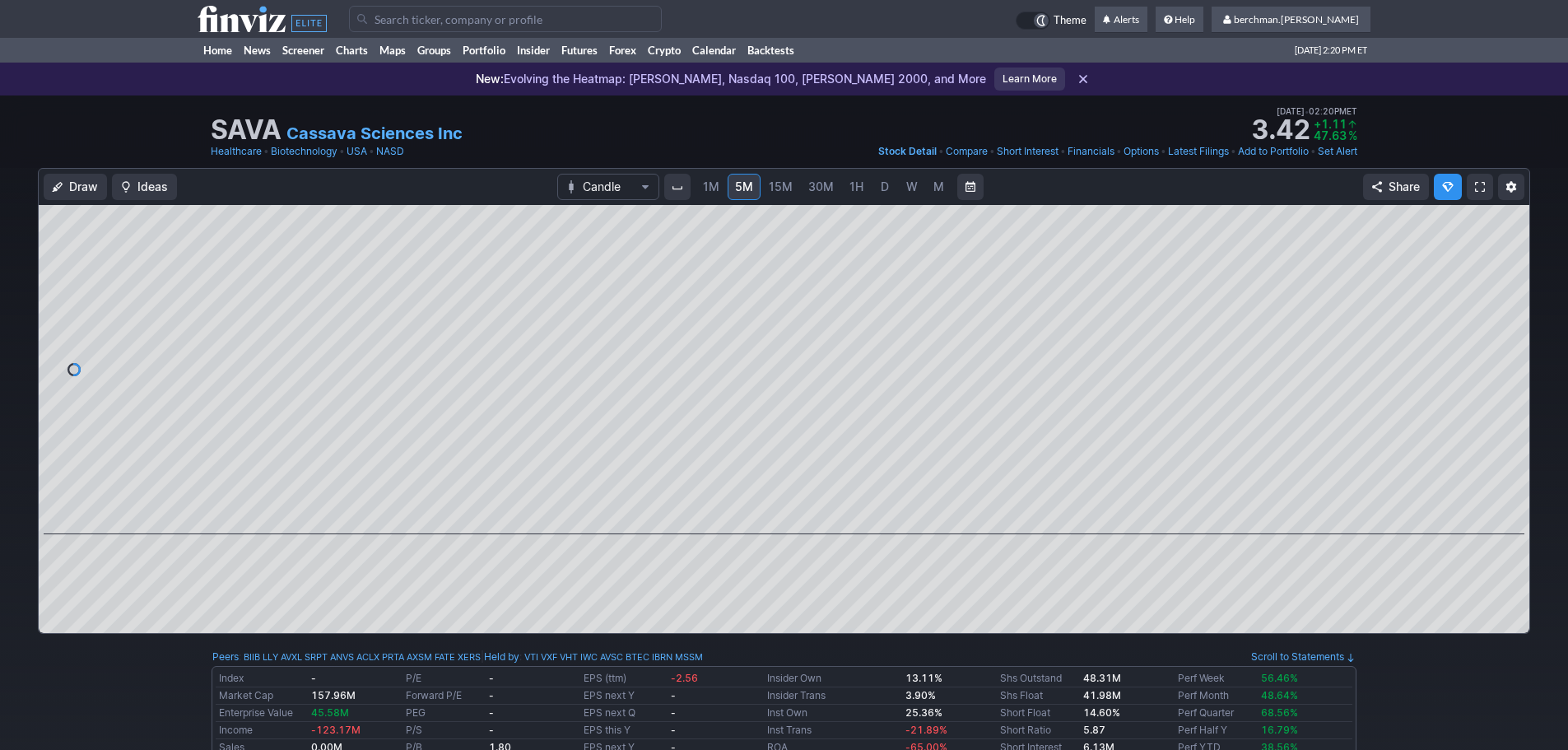
click at [892, 187] on link "D" at bounding box center [884, 186] width 26 height 26
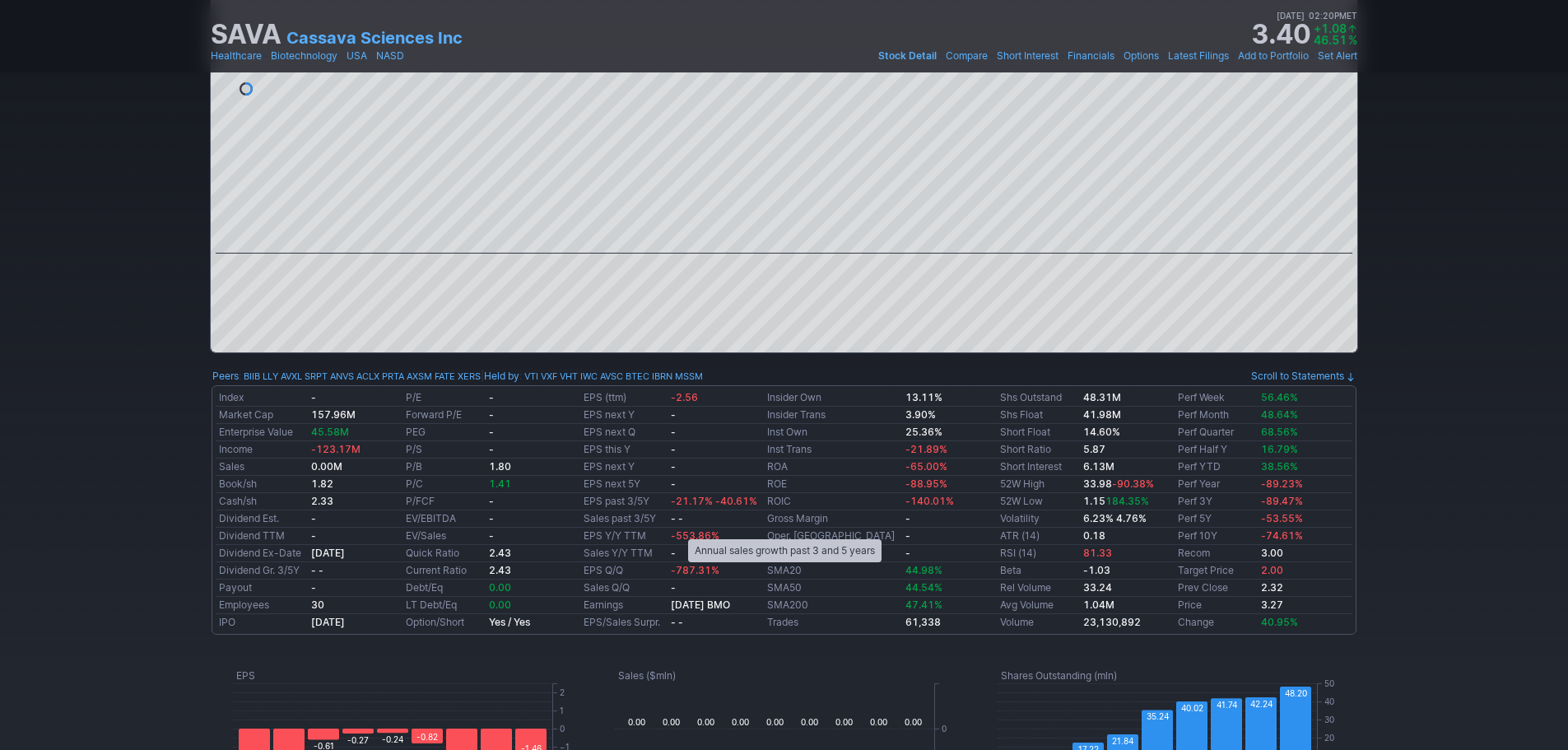
scroll to position [82, 0]
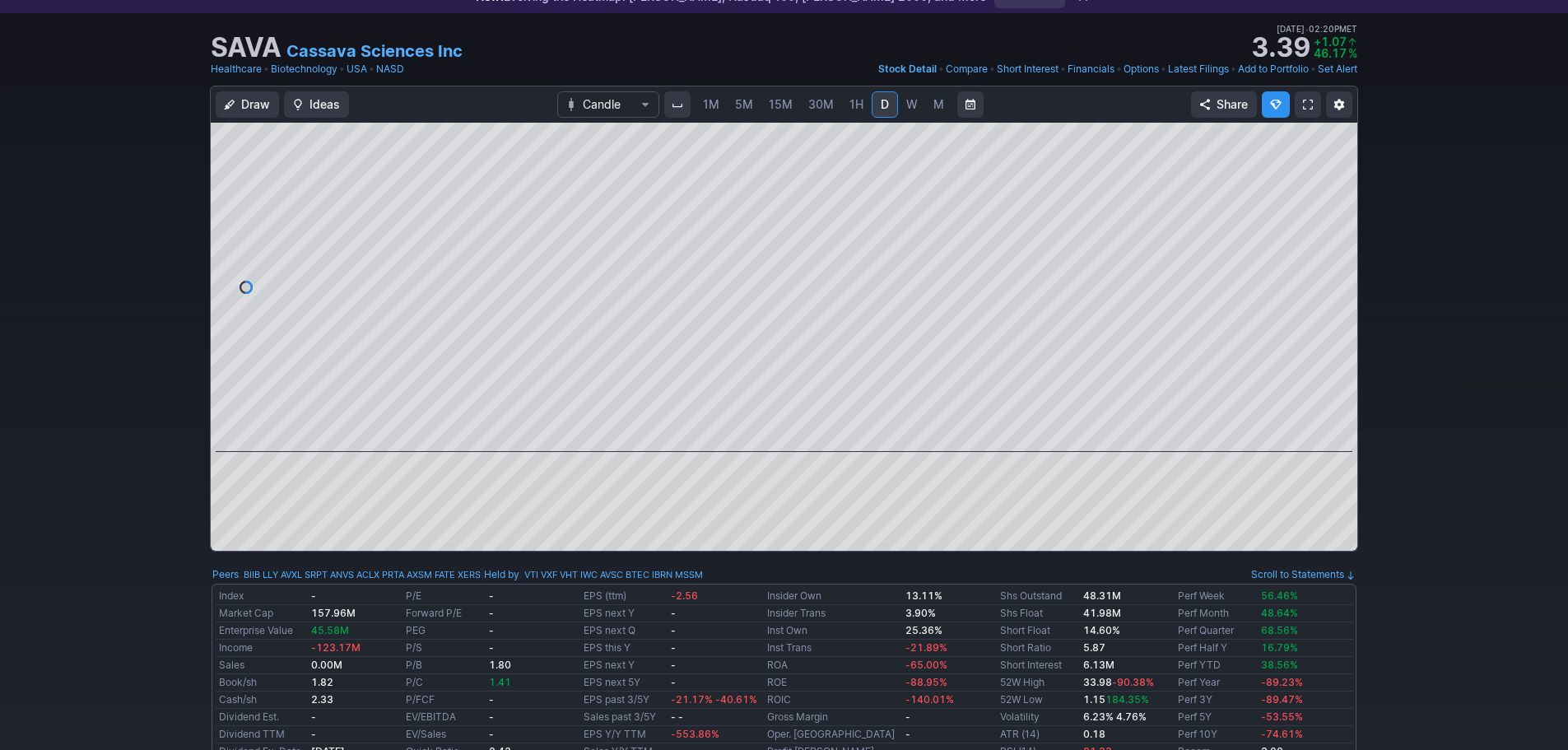
click at [738, 97] on span "5M" at bounding box center [744, 104] width 18 height 14
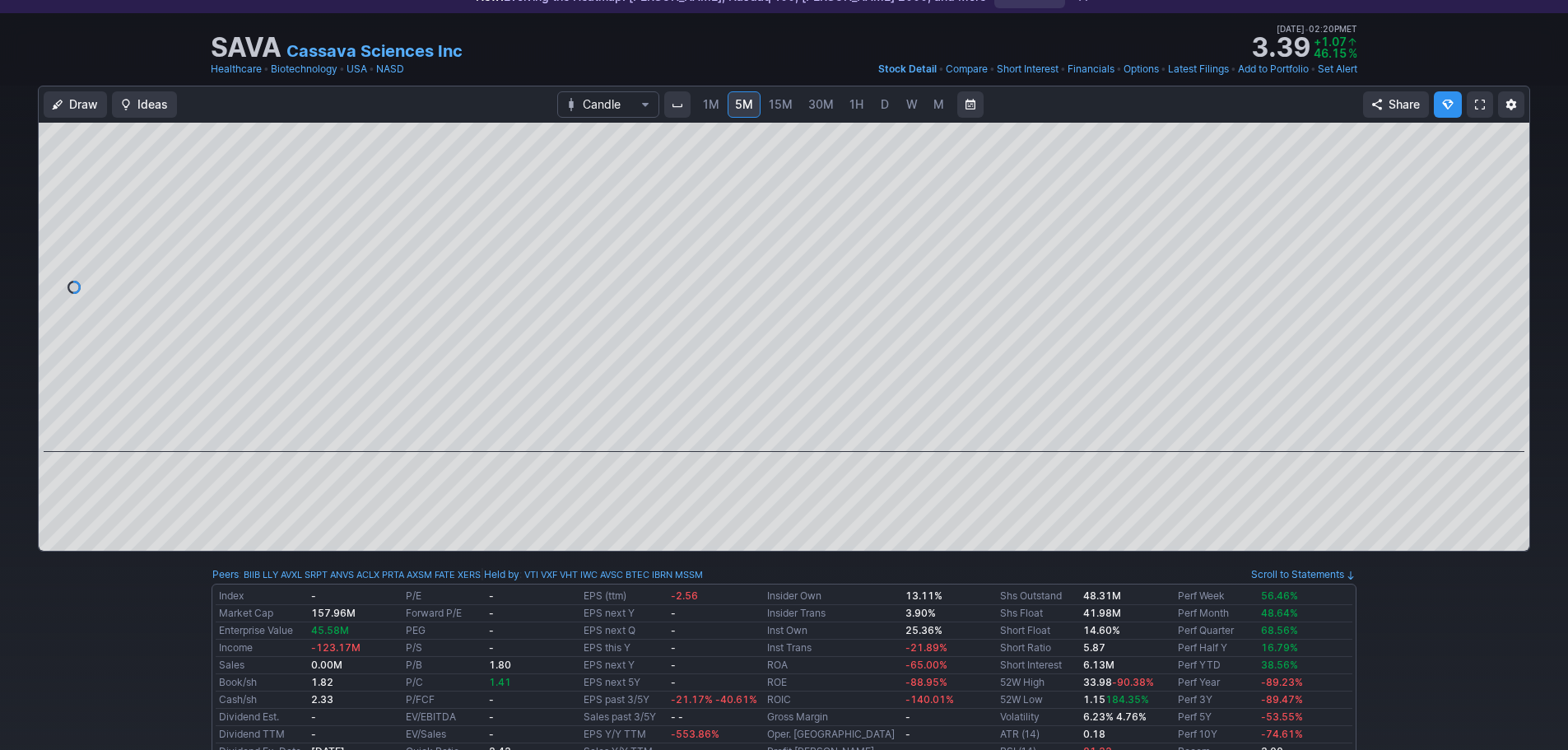
click at [886, 109] on span "D" at bounding box center [885, 104] width 8 height 14
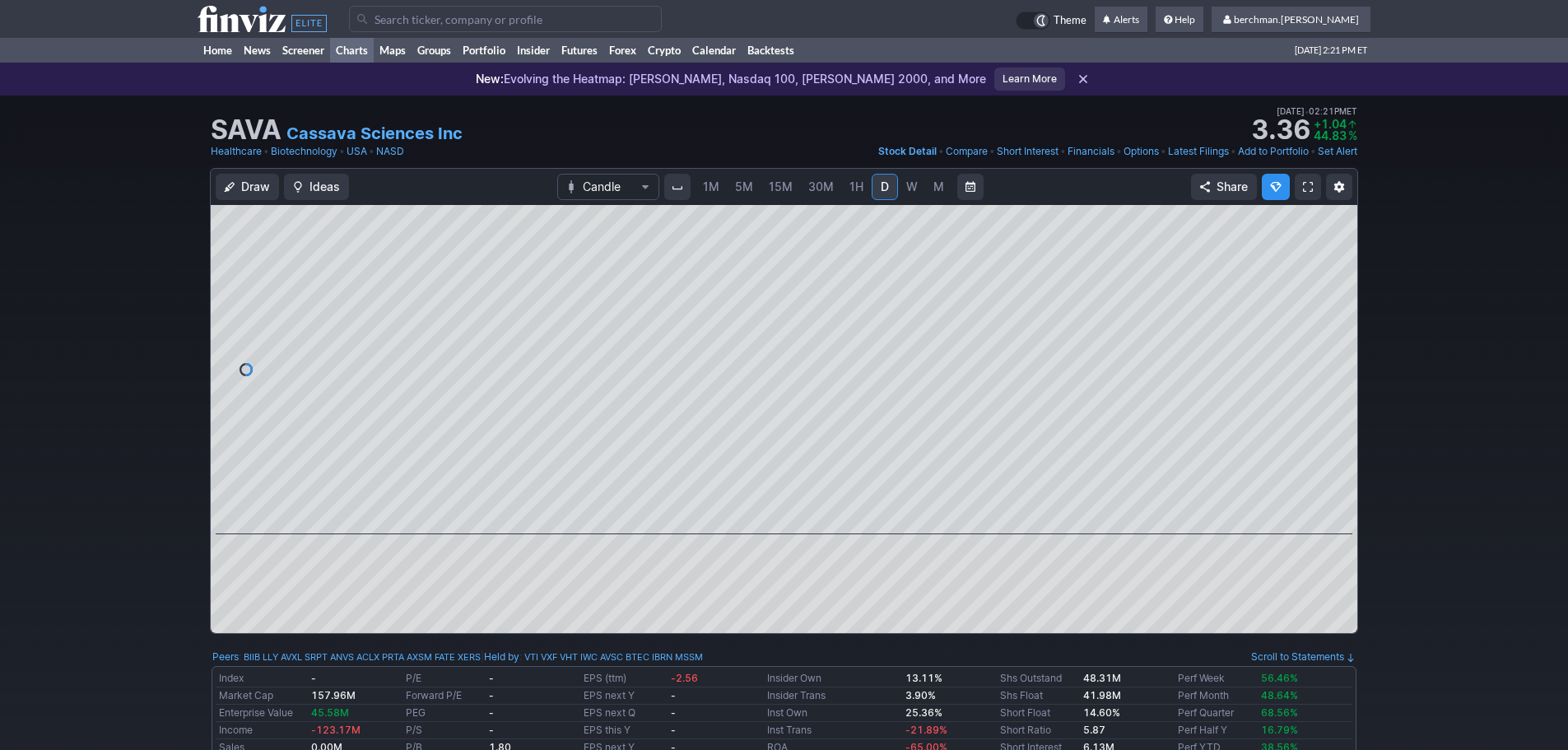
click at [350, 54] on link "Charts" at bounding box center [352, 50] width 44 height 25
